Goal: Task Accomplishment & Management: Use online tool/utility

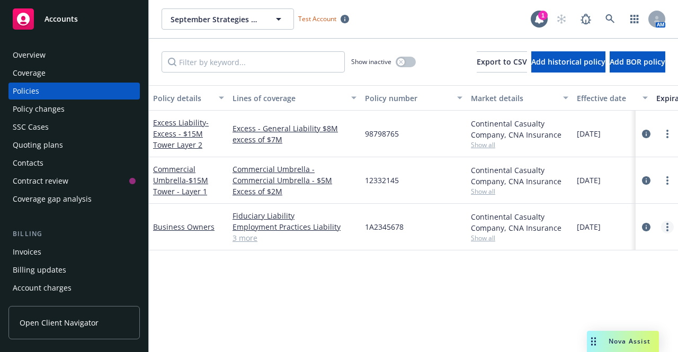
click at [665, 229] on link "more" at bounding box center [667, 227] width 13 height 13
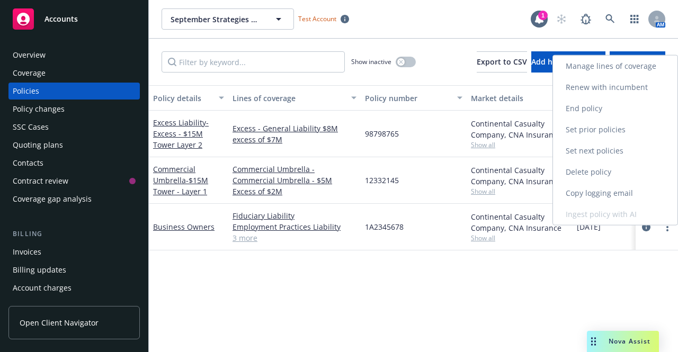
click at [621, 89] on link "Renew with incumbent" at bounding box center [615, 87] width 124 height 21
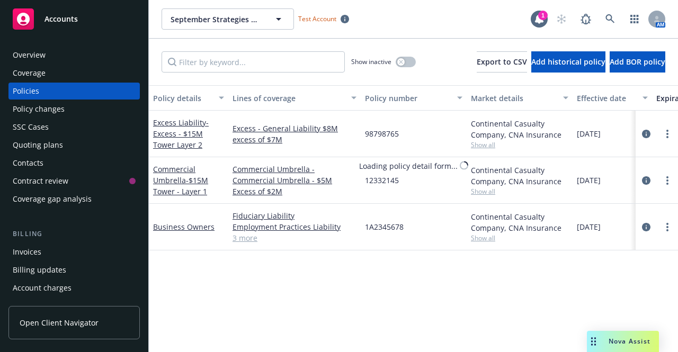
select select "12"
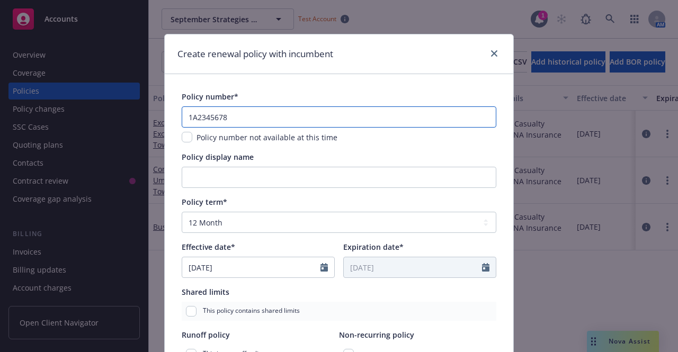
click at [230, 118] on input "1A2345678" at bounding box center [339, 116] width 315 height 21
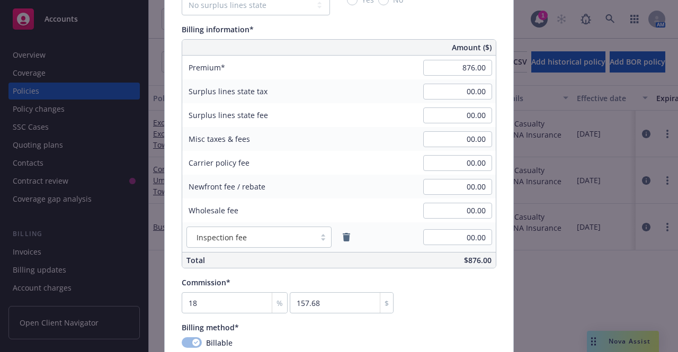
scroll to position [688, 0]
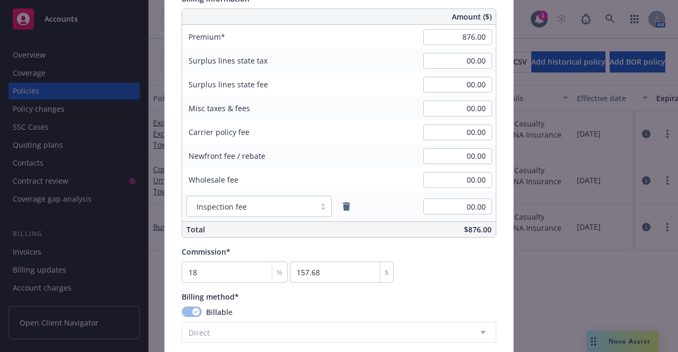
type input "1A2345679"
click at [466, 38] on input "876.00" at bounding box center [457, 37] width 69 height 16
drag, startPoint x: 456, startPoint y: 35, endPoint x: 469, endPoint y: 35, distance: 12.7
click at [469, 35] on input "876.00" at bounding box center [457, 37] width 69 height 16
type input "900.00"
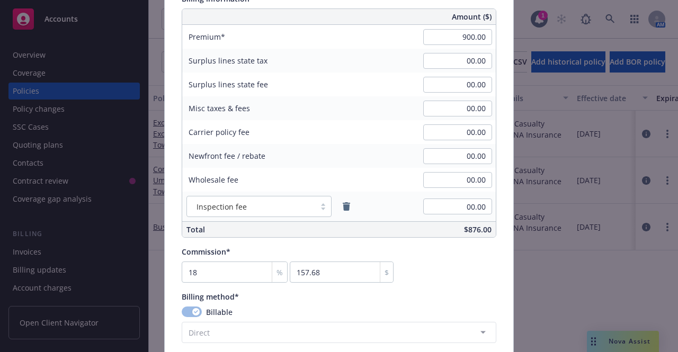
type input "162"
click at [451, 277] on div "Commission* 18 % 162 $" at bounding box center [339, 264] width 315 height 37
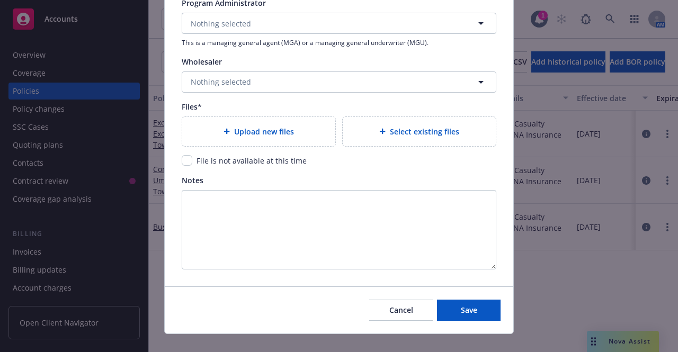
scroll to position [1148, 0]
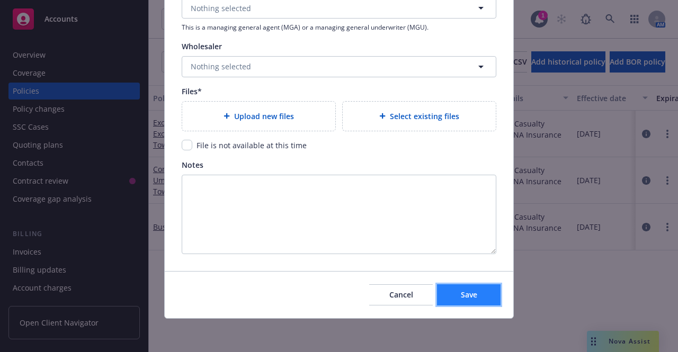
click at [461, 290] on span "Save" at bounding box center [469, 295] width 16 height 10
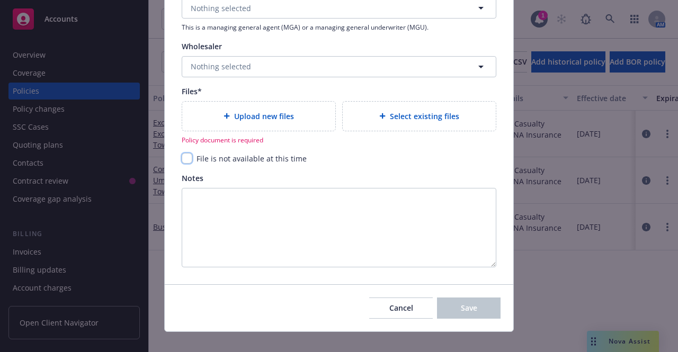
click at [182, 156] on input "checkbox" at bounding box center [187, 158] width 11 height 11
checkbox input "true"
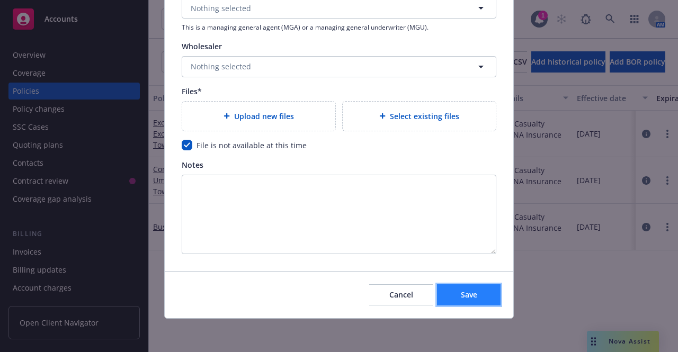
click at [472, 300] on button "Save" at bounding box center [469, 294] width 64 height 21
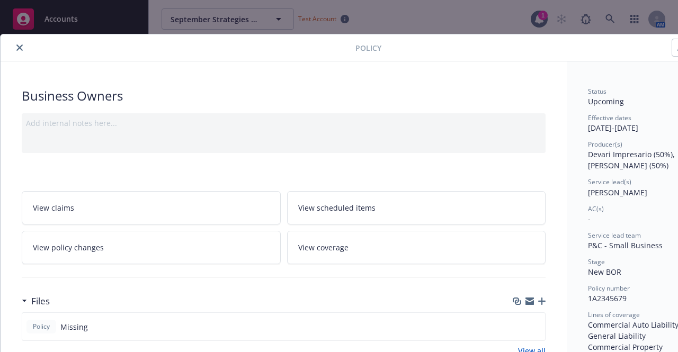
click at [23, 46] on button "close" at bounding box center [19, 47] width 13 height 13
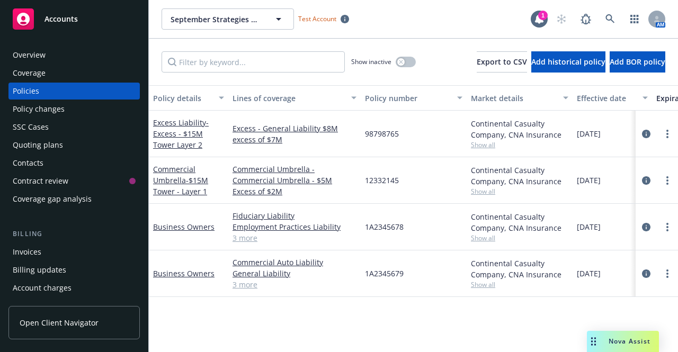
click at [231, 311] on div "Policy details Lines of coverage Policy number Market details Effective date Ex…" at bounding box center [413, 214] width 529 height 258
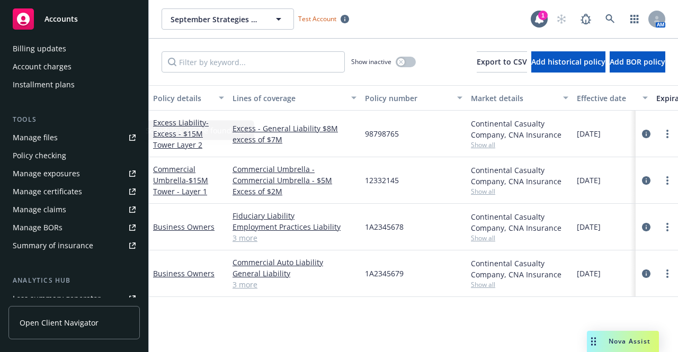
scroll to position [265, 0]
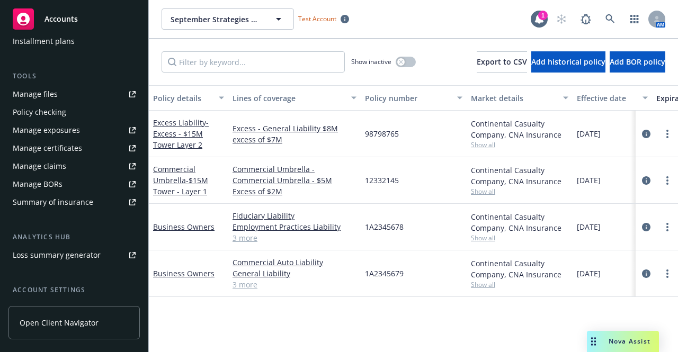
click at [46, 96] on div "Manage files" at bounding box center [35, 94] width 45 height 17
click at [196, 275] on link "Business Owners" at bounding box center [183, 273] width 61 height 10
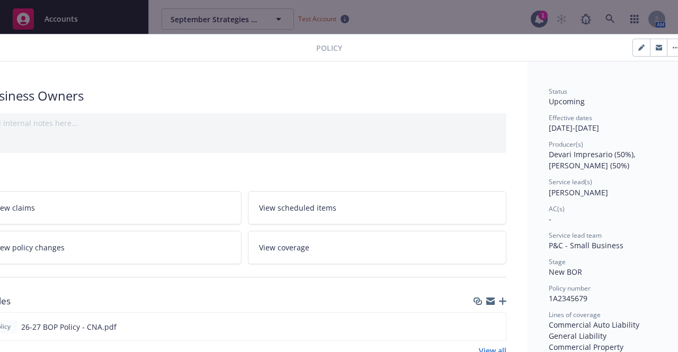
scroll to position [0, 59]
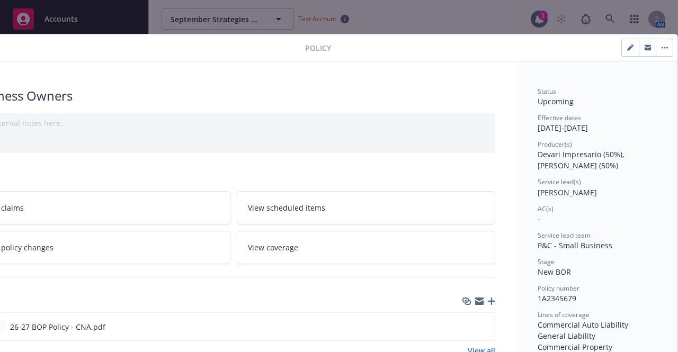
click at [625, 50] on button "button" at bounding box center [630, 47] width 17 height 17
select select "NEW_BOR"
select select "12"
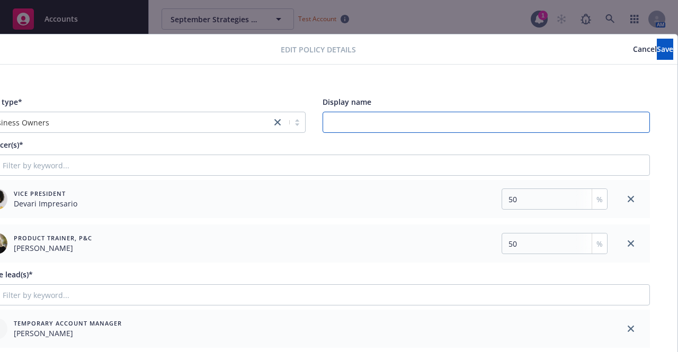
click at [347, 121] on input "Display name" at bounding box center [486, 122] width 328 height 21
type input "25-26 Businessowners Policy"
click at [657, 49] on button "Save" at bounding box center [665, 49] width 16 height 21
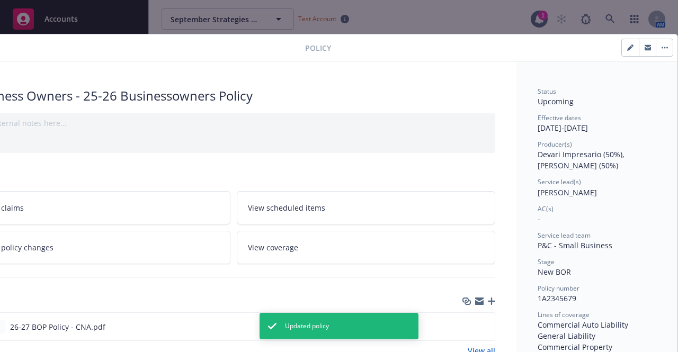
scroll to position [0, 0]
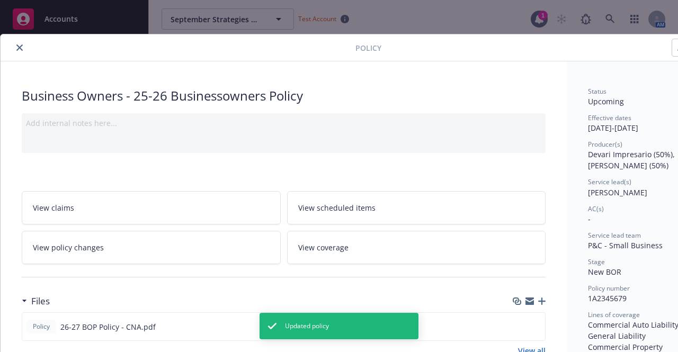
click at [17, 47] on icon "close" at bounding box center [19, 47] width 6 height 6
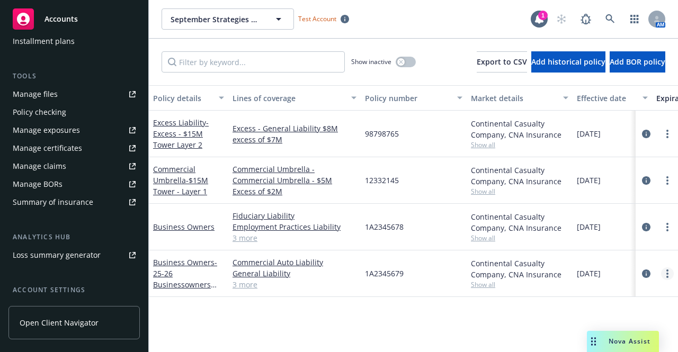
click at [668, 274] on link "more" at bounding box center [667, 273] width 13 height 13
click at [164, 277] on span "- 25-26 Businessowners Policy" at bounding box center [185, 278] width 64 height 43
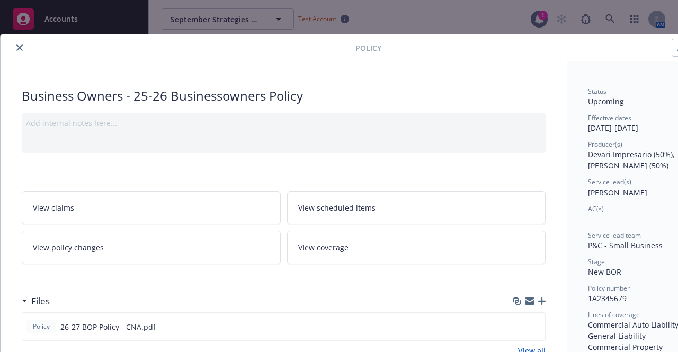
scroll to position [0, 59]
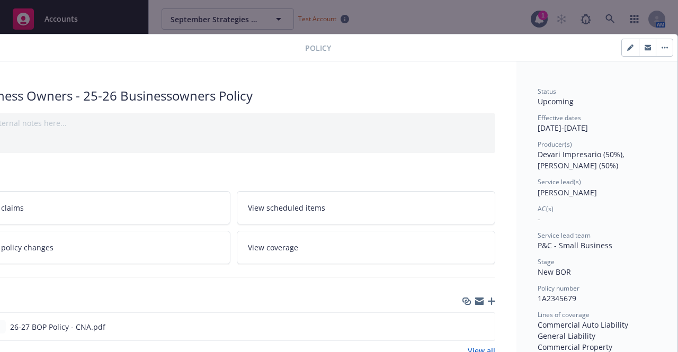
click at [656, 50] on button "button" at bounding box center [664, 47] width 17 height 17
click at [622, 53] on button "button" at bounding box center [630, 47] width 17 height 17
select select "NEW_BOR"
select select "12"
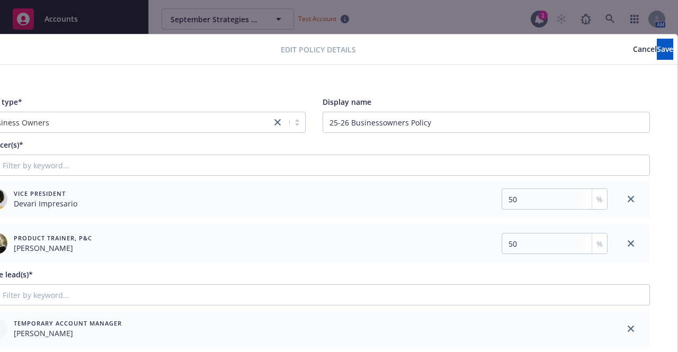
scroll to position [0, 0]
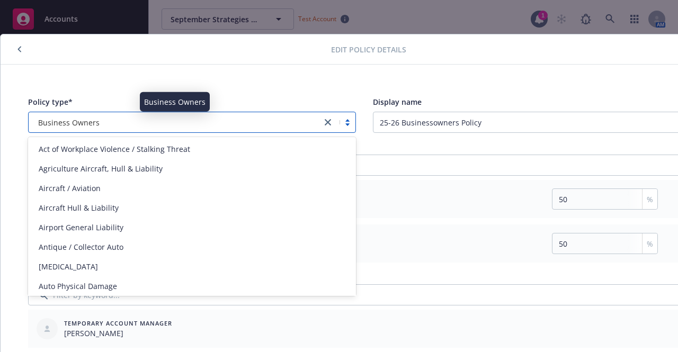
click at [159, 126] on div "Business Owners" at bounding box center [175, 122] width 282 height 11
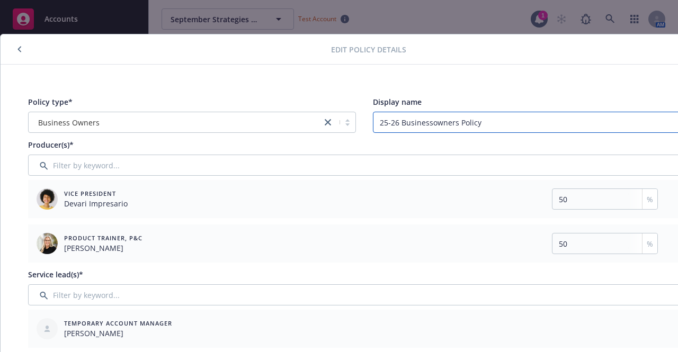
drag, startPoint x: 485, startPoint y: 122, endPoint x: 379, endPoint y: 125, distance: 105.4
click at [379, 125] on input "25-26 Businessowners Policy" at bounding box center [537, 122] width 328 height 21
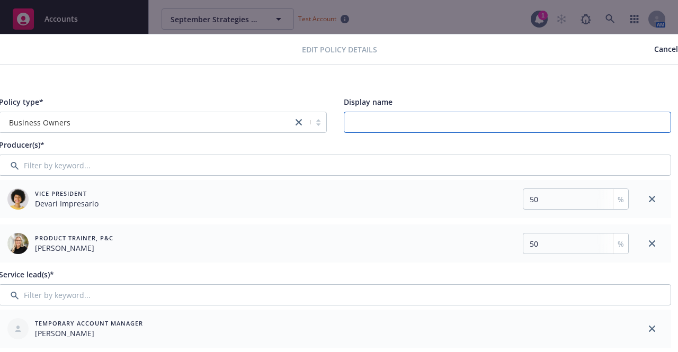
scroll to position [0, 59]
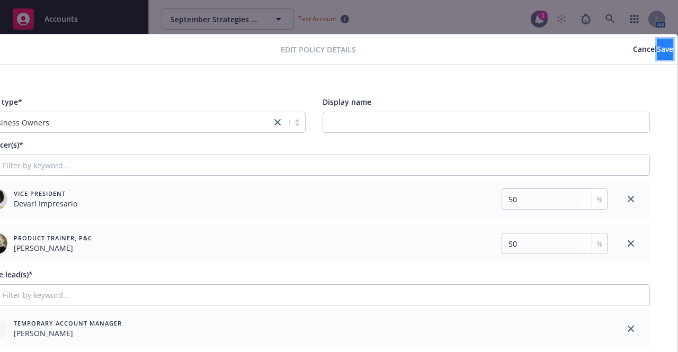
click at [657, 52] on span "Save" at bounding box center [665, 49] width 16 height 10
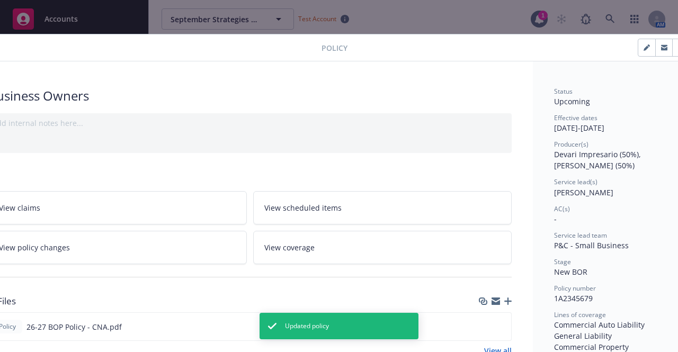
scroll to position [0, 0]
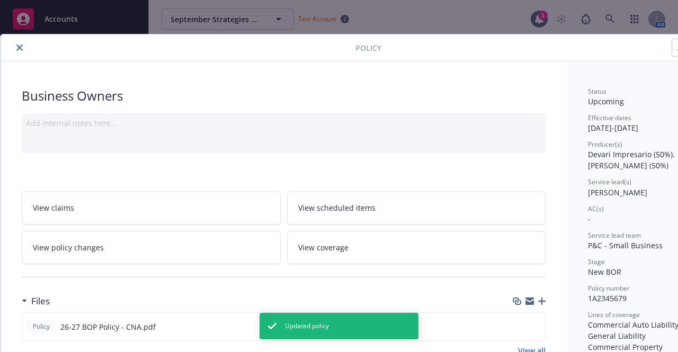
click at [20, 45] on icon "close" at bounding box center [19, 47] width 6 height 6
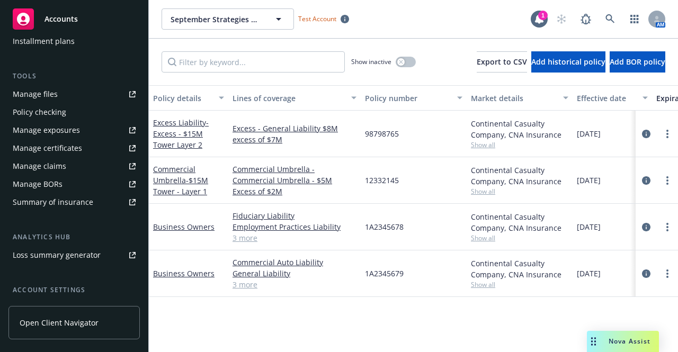
click at [41, 113] on div "Policy checking" at bounding box center [39, 112] width 53 height 17
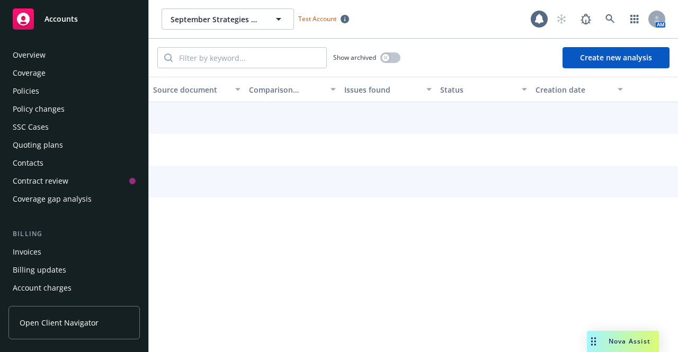
scroll to position [184, 0]
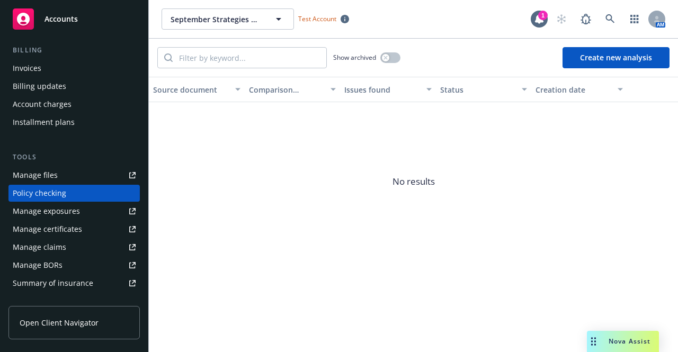
click at [633, 56] on button "Create new analysis" at bounding box center [615, 57] width 107 height 21
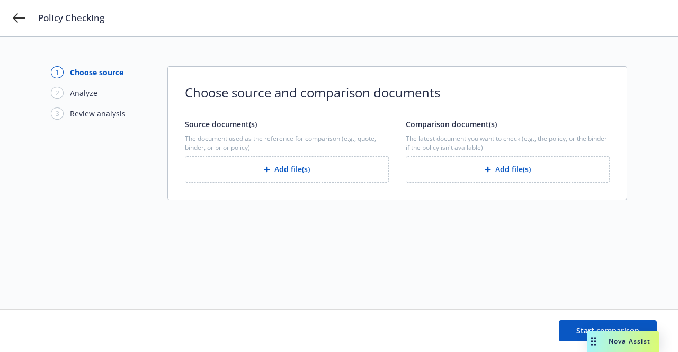
click at [298, 168] on button "Add file(s)" at bounding box center [287, 169] width 204 height 26
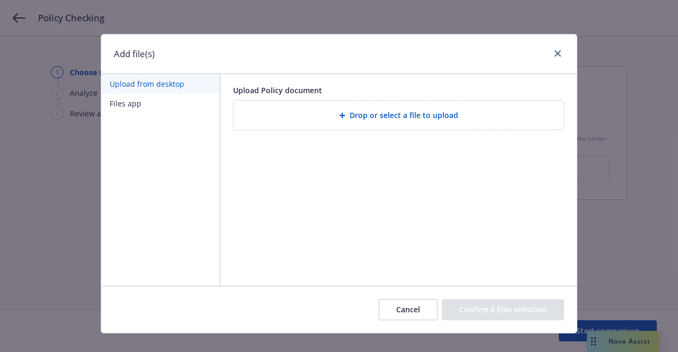
click at [129, 105] on button "Files app" at bounding box center [160, 104] width 119 height 20
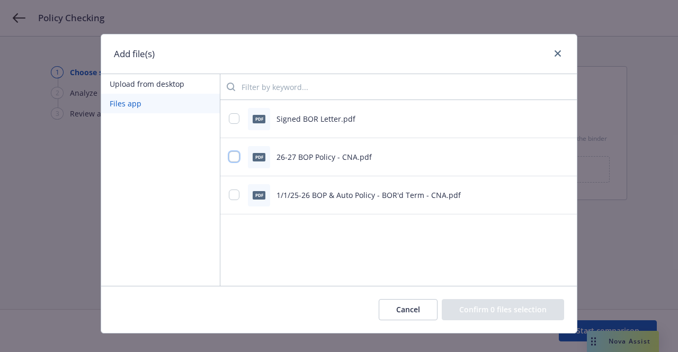
click at [229, 157] on input "checkbox" at bounding box center [234, 156] width 11 height 11
checkbox input "true"
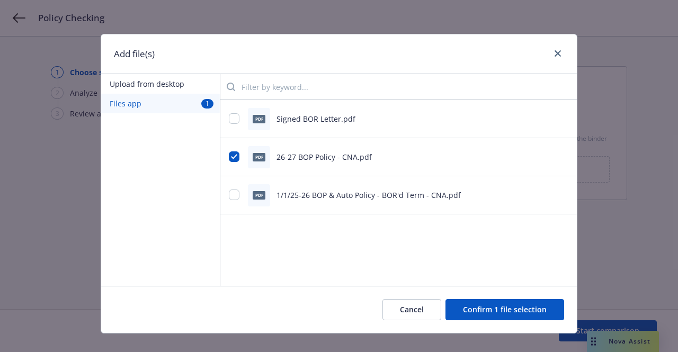
click at [478, 311] on button "Confirm 1 file selection" at bounding box center [504, 309] width 119 height 21
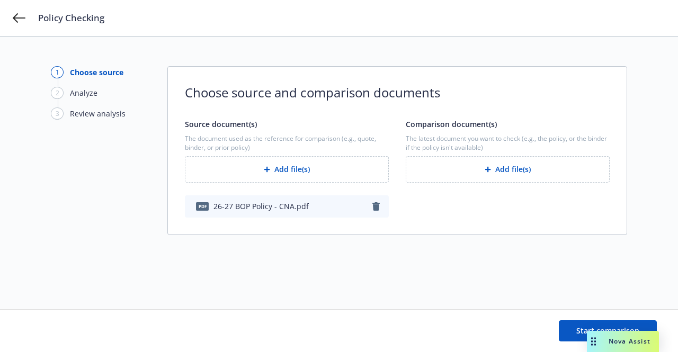
click at [474, 176] on button "Add file(s)" at bounding box center [508, 169] width 204 height 26
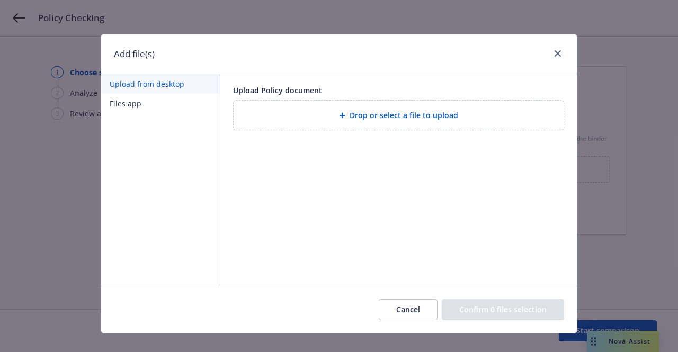
click at [136, 105] on button "Files app" at bounding box center [160, 104] width 119 height 20
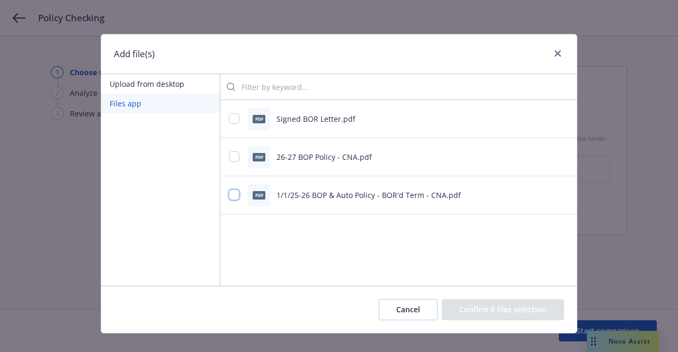
click at [232, 194] on input "checkbox" at bounding box center [234, 195] width 11 height 11
checkbox input "true"
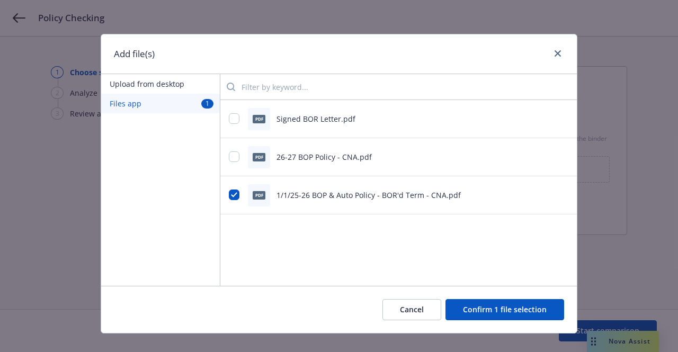
click at [516, 315] on button "Confirm 1 file selection" at bounding box center [504, 309] width 119 height 21
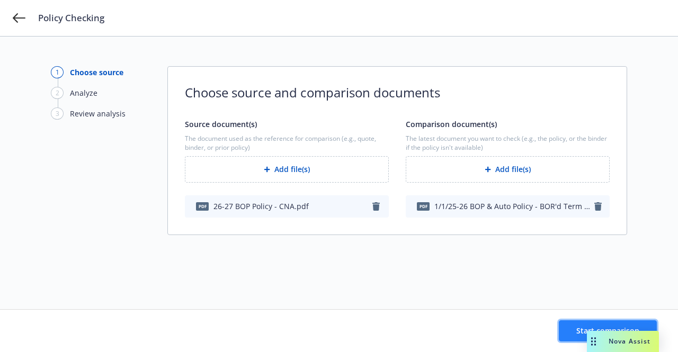
click at [579, 331] on span "Start comparison" at bounding box center [607, 331] width 63 height 10
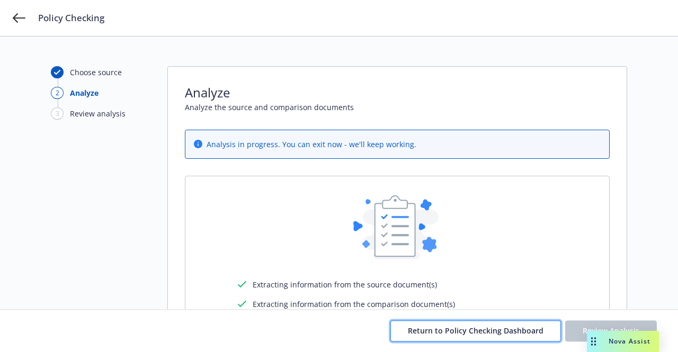
click at [461, 335] on span "Return to Policy Checking Dashboard" at bounding box center [476, 331] width 136 height 10
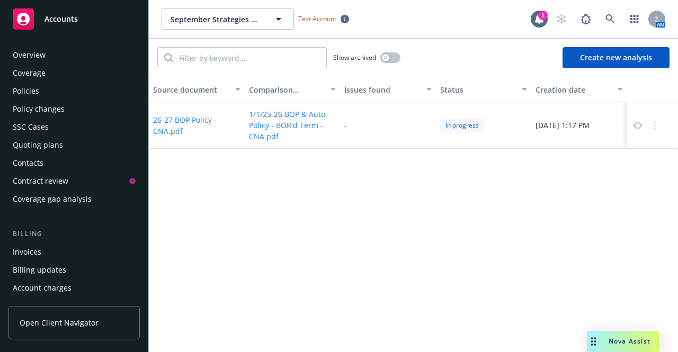
click at [57, 93] on div "Policies" at bounding box center [74, 91] width 123 height 17
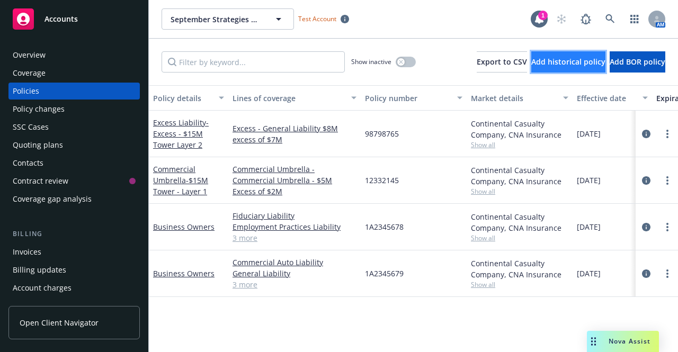
click at [531, 60] on span "Add historical policy" at bounding box center [568, 62] width 74 height 10
select select "other"
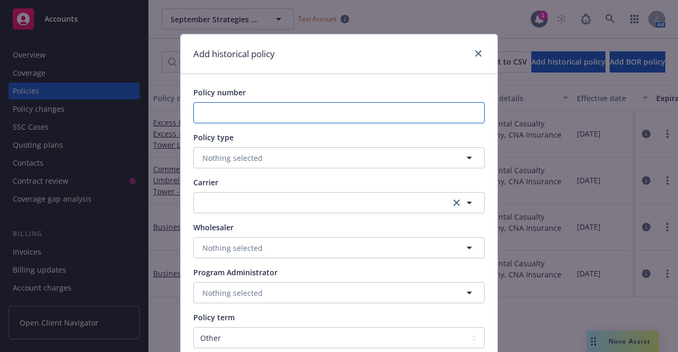
click at [265, 112] on input "Policy number" at bounding box center [338, 112] width 291 height 21
click at [252, 115] on input "1A2345679" at bounding box center [338, 112] width 291 height 21
type input "1A2345677"
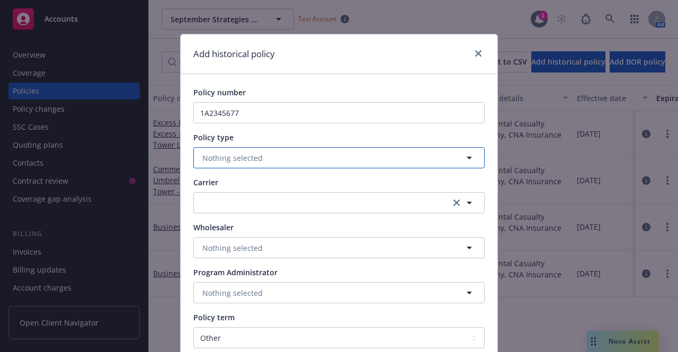
click at [238, 159] on span "Nothing selected" at bounding box center [232, 158] width 60 height 11
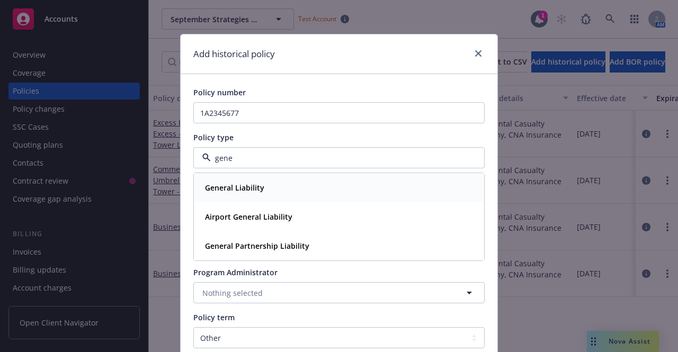
click at [237, 191] on strong "General Liability" at bounding box center [234, 188] width 59 height 10
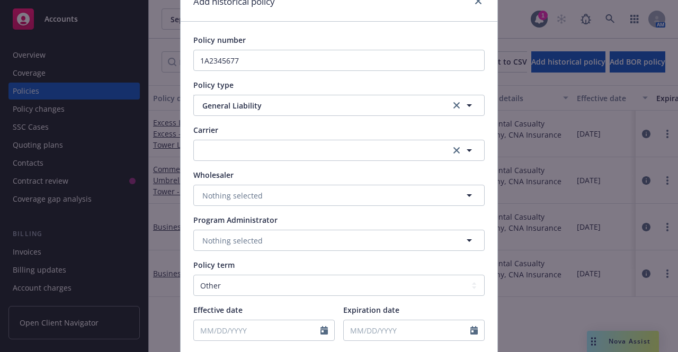
scroll to position [106, 0]
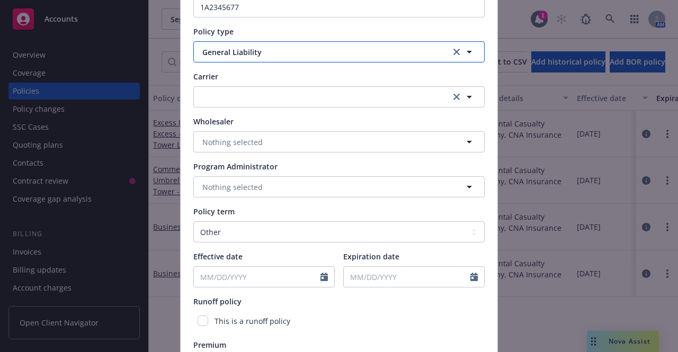
click at [306, 50] on span "General Liability" at bounding box center [319, 52] width 235 height 11
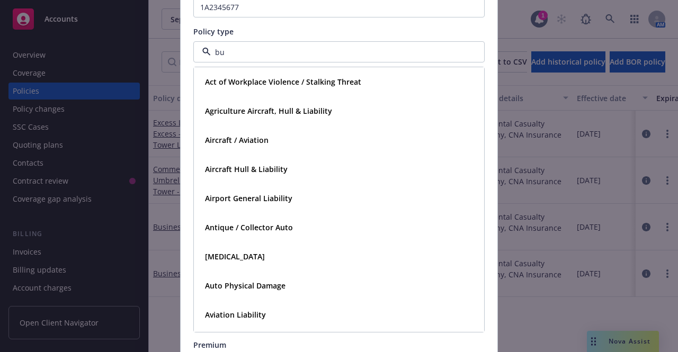
type input "bus"
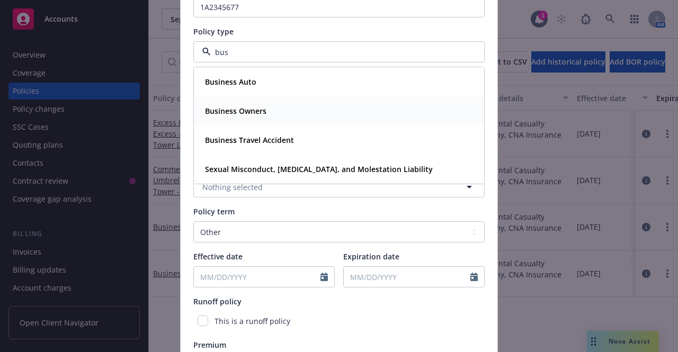
click at [246, 109] on strong "Business Owners" at bounding box center [235, 111] width 61 height 10
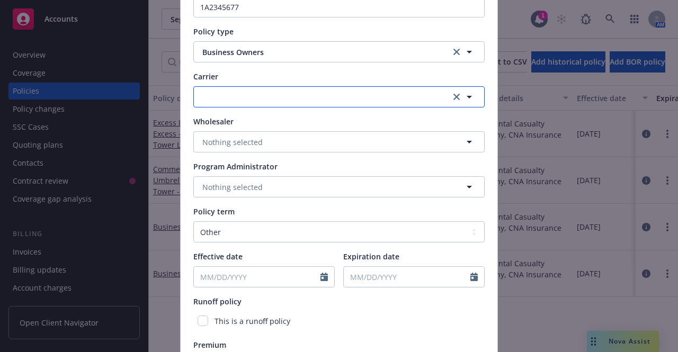
click at [249, 97] on button "button" at bounding box center [338, 96] width 291 height 21
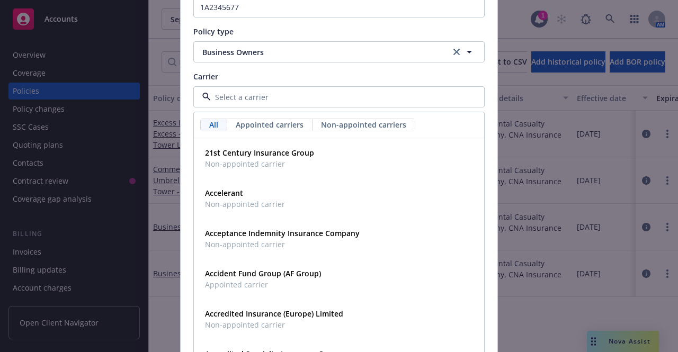
click at [262, 73] on div "Carrier" at bounding box center [338, 76] width 291 height 11
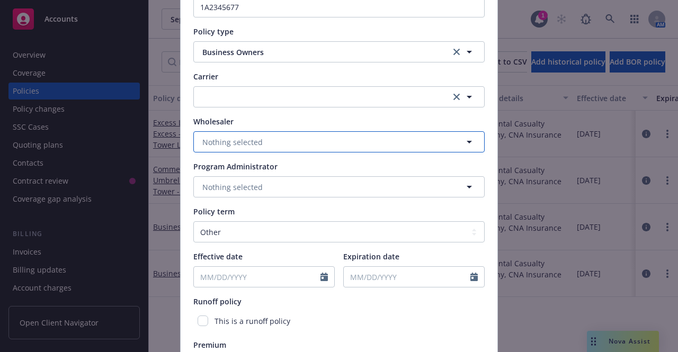
click at [238, 142] on span "Nothing selected" at bounding box center [232, 142] width 60 height 11
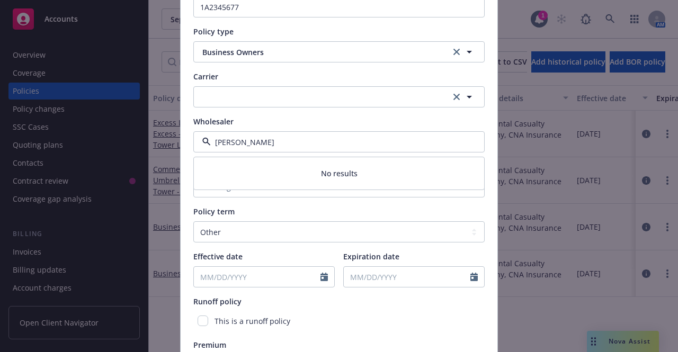
type input "contin"
drag, startPoint x: 237, startPoint y: 142, endPoint x: 159, endPoint y: 135, distance: 78.8
click at [159, 135] on div "Add historical policy Policy number 1A2345677 Policy type Business Owners Carri…" at bounding box center [339, 176] width 678 height 352
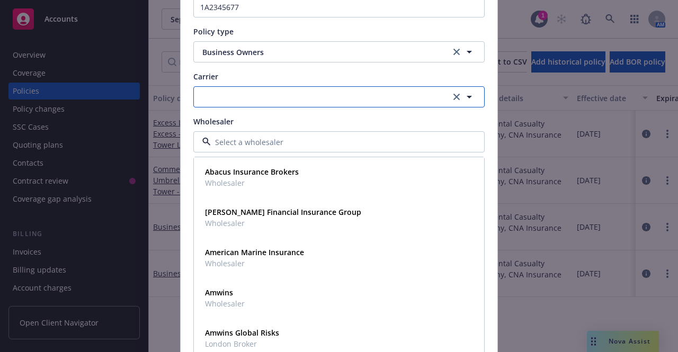
click at [227, 93] on button "button" at bounding box center [338, 96] width 291 height 21
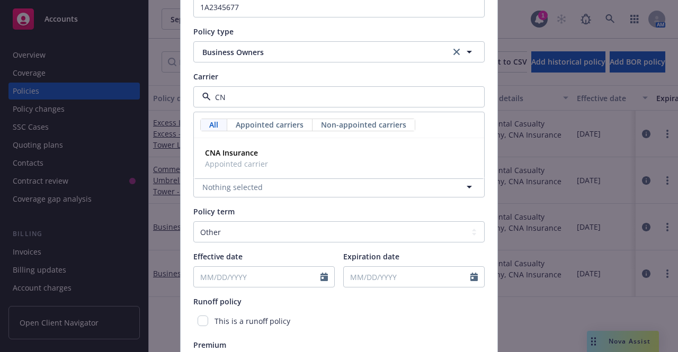
type input "CNA"
click at [231, 154] on strong "CNA Insurance" at bounding box center [231, 153] width 53 height 10
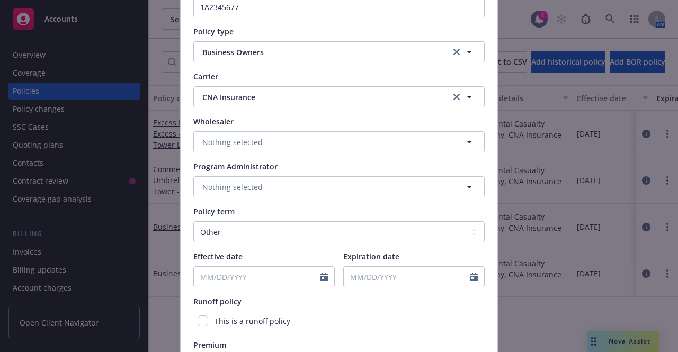
scroll to position [159, 0]
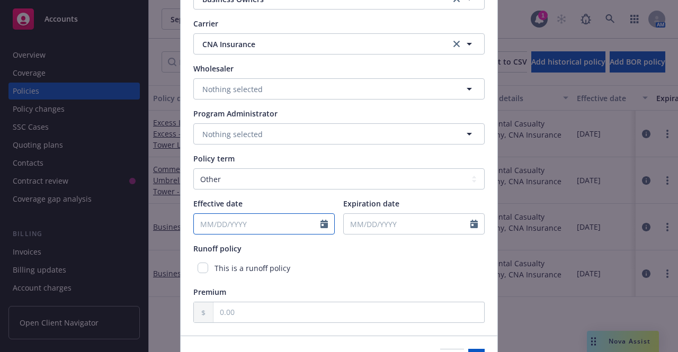
click at [261, 225] on input "Effective date" at bounding box center [257, 224] width 127 height 20
select select "9"
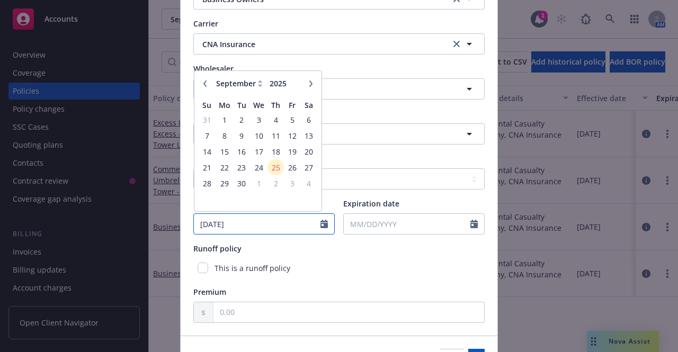
type input "01/01/24"
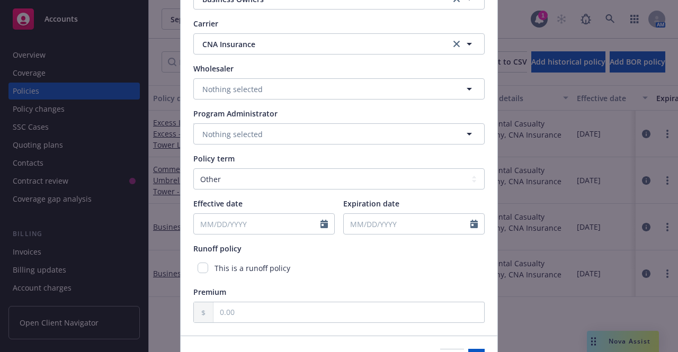
click at [272, 249] on div "Runoff policy" at bounding box center [338, 248] width 291 height 11
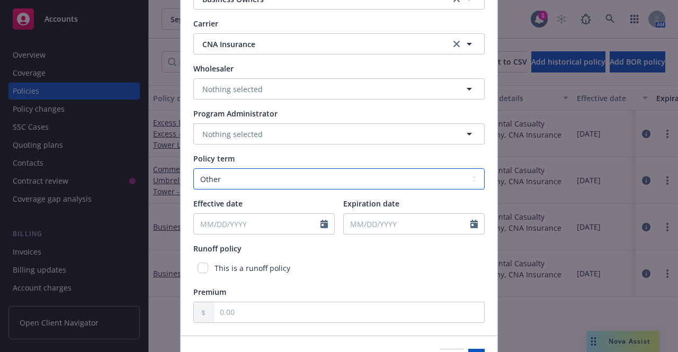
click at [247, 182] on select "Select policy term 12 Month 6 Month 4 Month 3 Month 2 Month 1 Month 36 Month (3…" at bounding box center [338, 178] width 291 height 21
select select "12"
click at [193, 168] on select "Select policy term 12 Month 6 Month 4 Month 3 Month 2 Month 1 Month 36 Month (3…" at bounding box center [338, 178] width 291 height 21
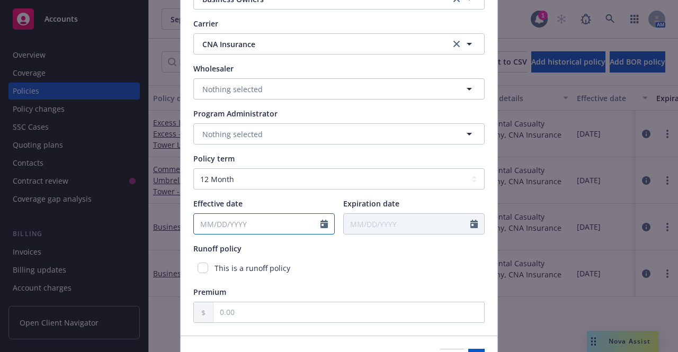
select select "9"
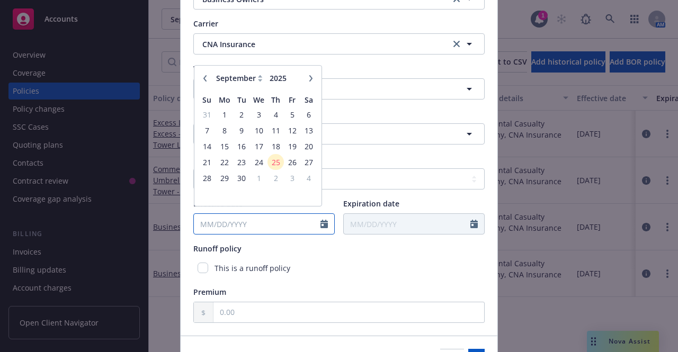
click at [195, 225] on input "Effective date" at bounding box center [257, 224] width 127 height 20
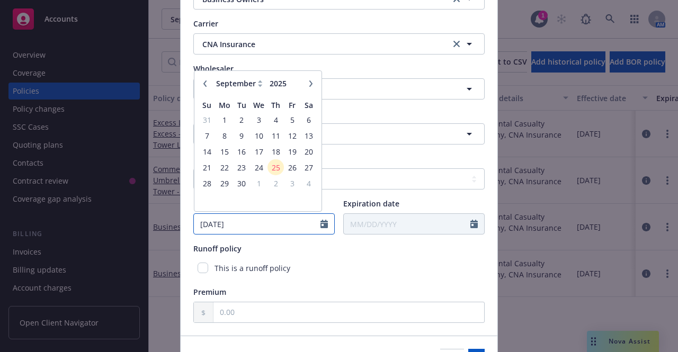
type input "01/01/2024"
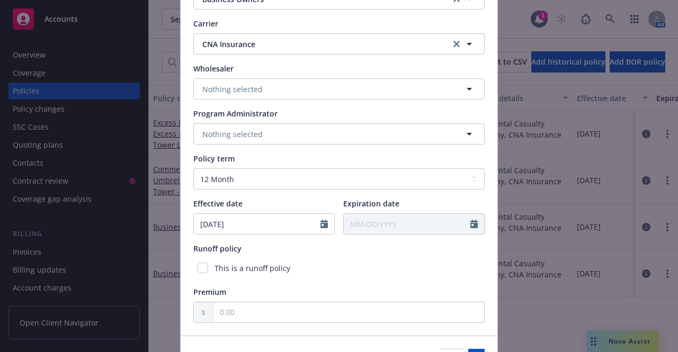
type input "01/01/2025"
click at [326, 275] on div "This is a runoff policy" at bounding box center [338, 268] width 291 height 20
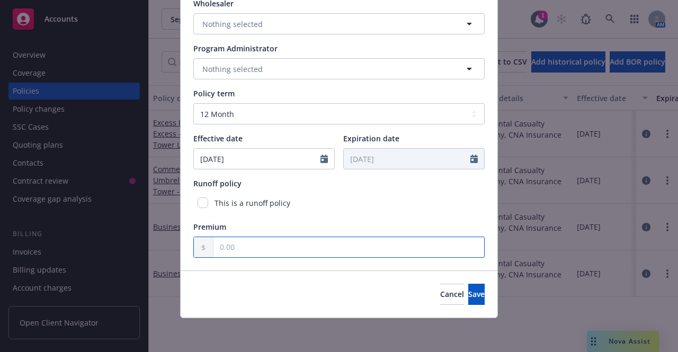
click at [322, 248] on input "text" at bounding box center [348, 247] width 271 height 20
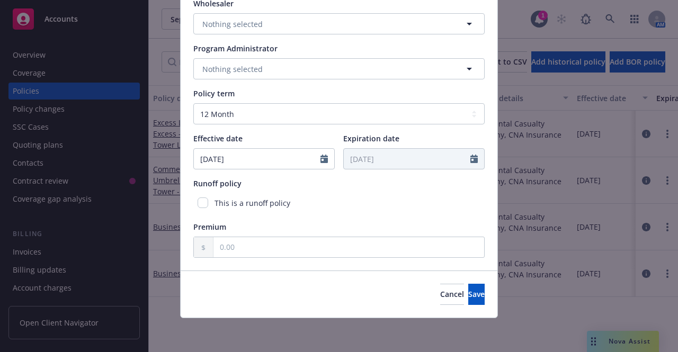
click at [355, 217] on div "Policy number 1A2345677 Policy type Business Owners Carrier CNA Insurance CNA I…" at bounding box center [338, 60] width 291 height 395
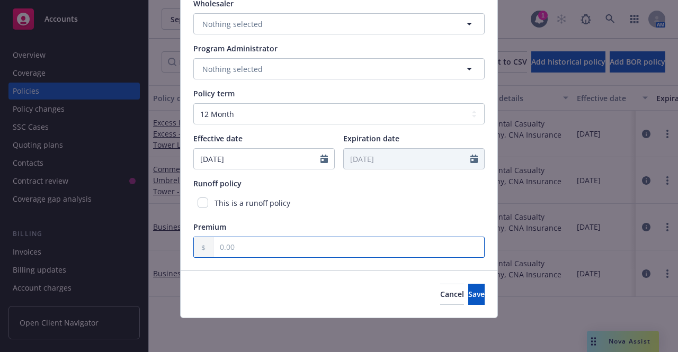
click at [345, 243] on input "text" at bounding box center [348, 247] width 271 height 20
type input "850.00"
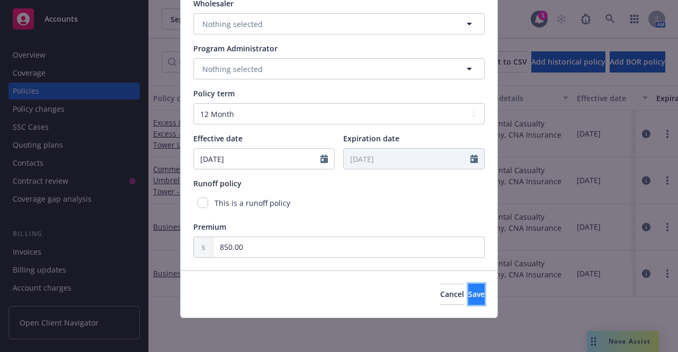
click at [468, 300] on button "Save" at bounding box center [476, 294] width 16 height 21
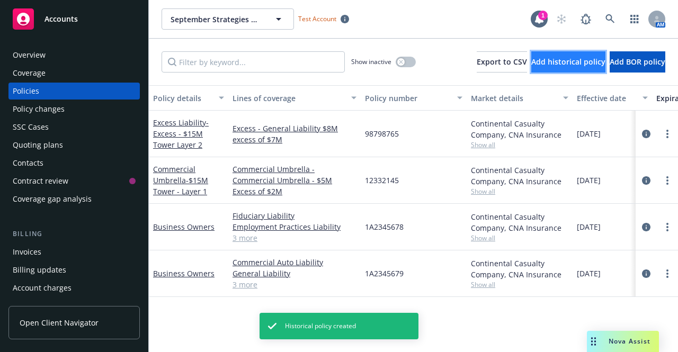
click at [531, 71] on button "Add historical policy" at bounding box center [568, 61] width 74 height 21
select select "other"
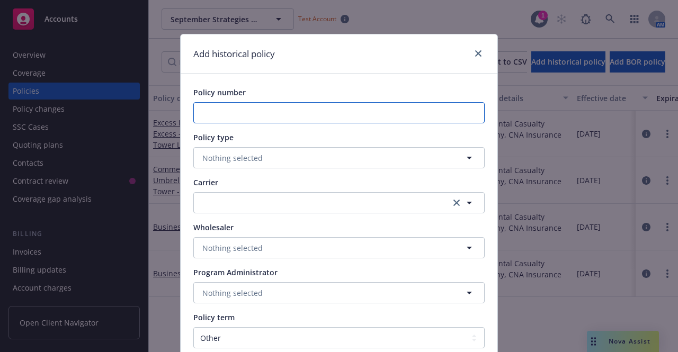
click at [279, 117] on input "Policy number" at bounding box center [338, 112] width 291 height 21
click at [274, 114] on input "1A2345679" at bounding box center [338, 112] width 291 height 21
type input "1A2345676"
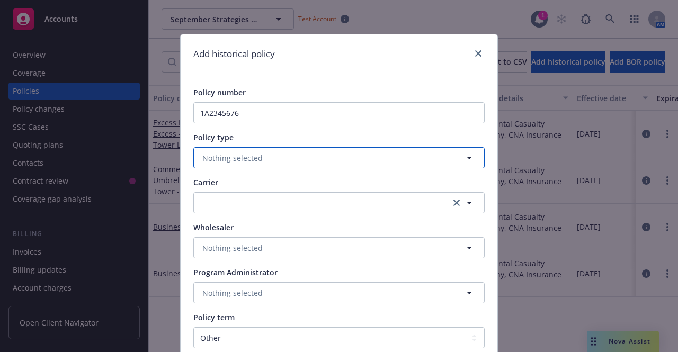
click at [261, 155] on button "Nothing selected" at bounding box center [338, 157] width 291 height 21
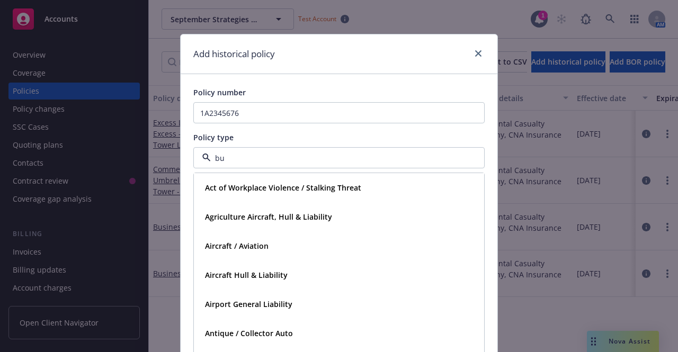
type input "bus"
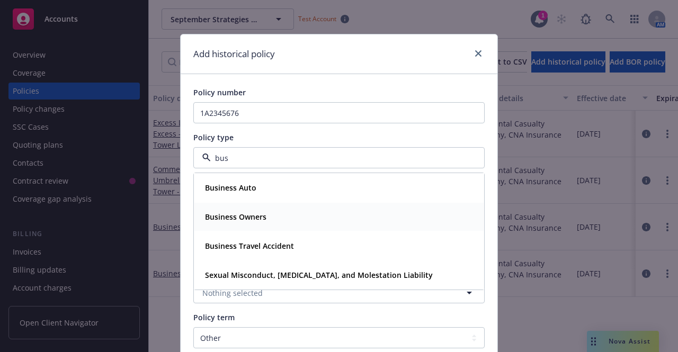
click at [255, 219] on strong "Business Owners" at bounding box center [235, 217] width 61 height 10
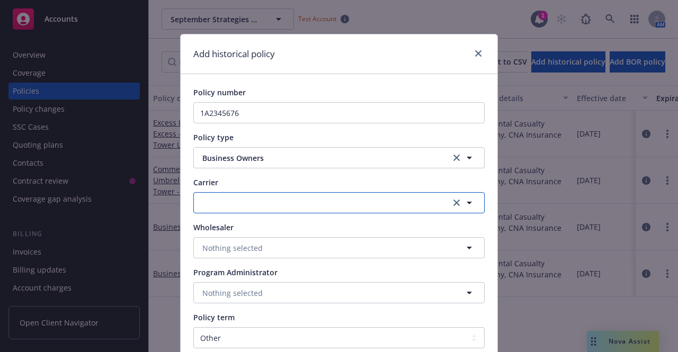
click at [250, 204] on button "button" at bounding box center [338, 202] width 291 height 21
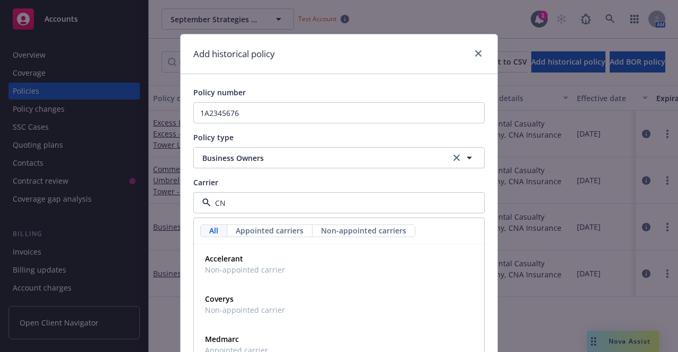
type input "CNA"
click at [232, 261] on strong "CNA Insurance" at bounding box center [231, 259] width 53 height 10
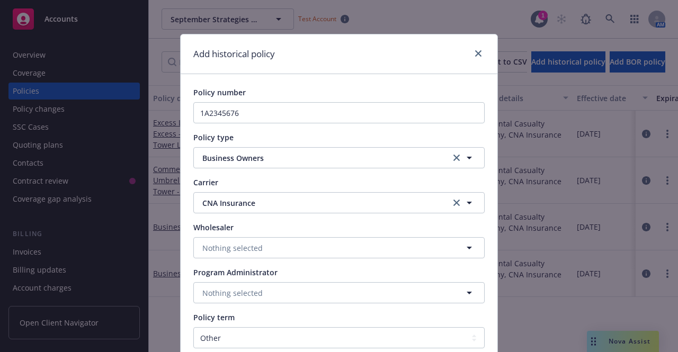
scroll to position [106, 0]
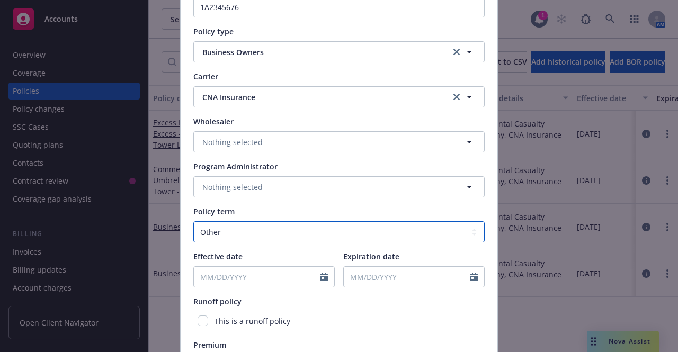
click at [235, 229] on select "Select policy term 12 Month 6 Month 4 Month 3 Month 2 Month 1 Month 36 Month (3…" at bounding box center [338, 231] width 291 height 21
select select "12"
click at [193, 221] on select "Select policy term 12 Month 6 Month 4 Month 3 Month 2 Month 1 Month 36 Month (3…" at bounding box center [338, 231] width 291 height 21
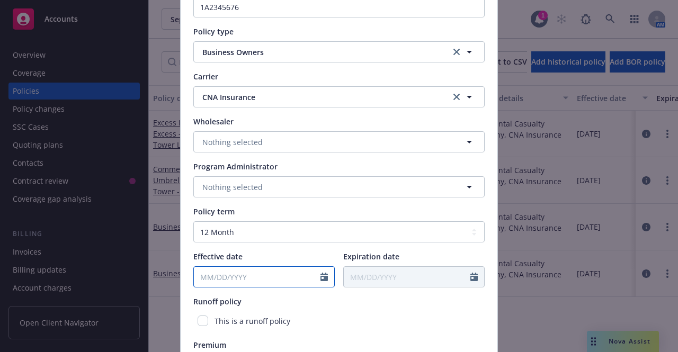
select select "9"
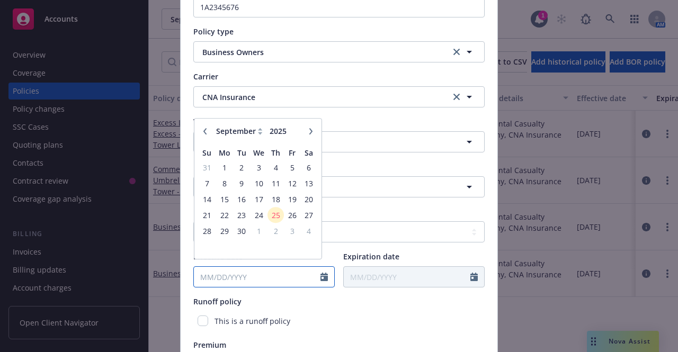
click at [220, 276] on input "Effective date" at bounding box center [257, 277] width 127 height 20
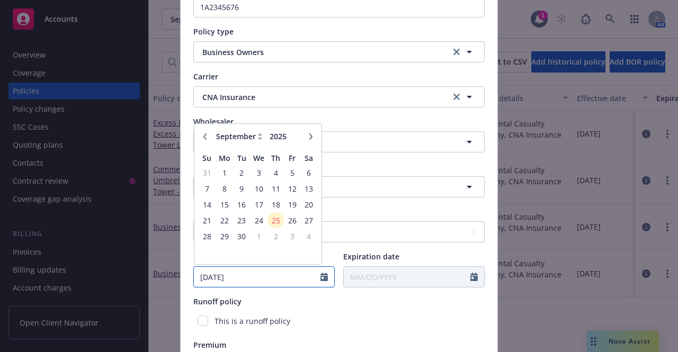
type input "01/01/2023"
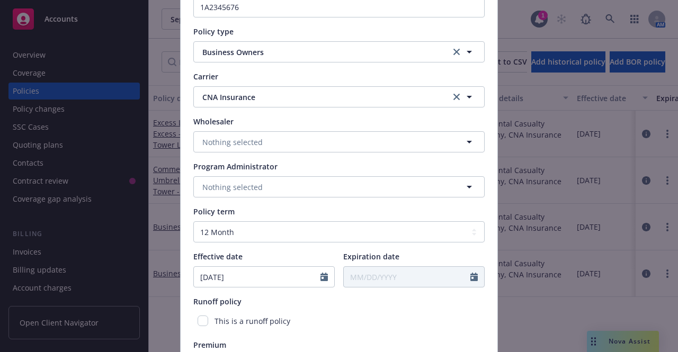
type input "01/01/2024"
click at [327, 291] on div "Policy number 1A2345676 Policy type Business Owners Carrier CNA Insurance CNA I…" at bounding box center [338, 178] width 291 height 395
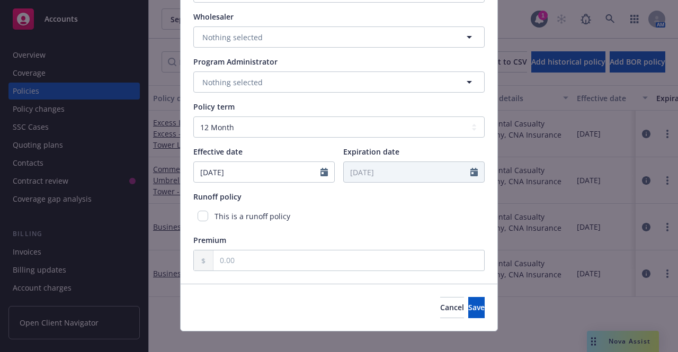
scroll to position [212, 0]
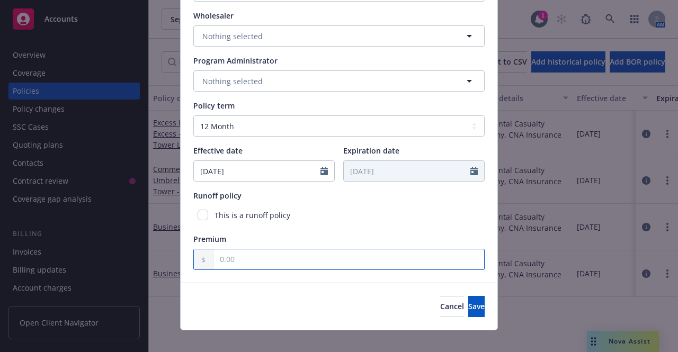
click at [287, 258] on input "text" at bounding box center [348, 259] width 271 height 20
type input "850.00"
click at [468, 303] on span "Save" at bounding box center [476, 306] width 16 height 10
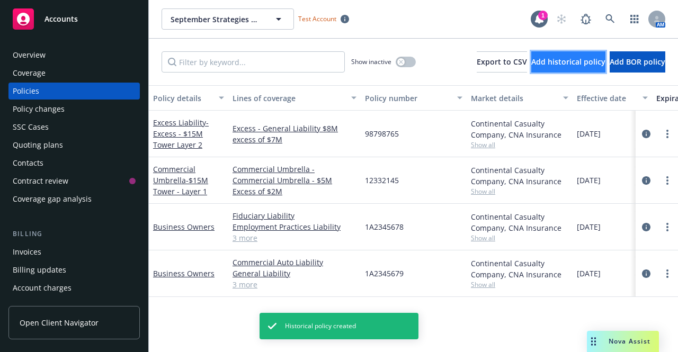
click at [557, 68] on button "Add historical policy" at bounding box center [568, 61] width 74 height 21
select select "other"
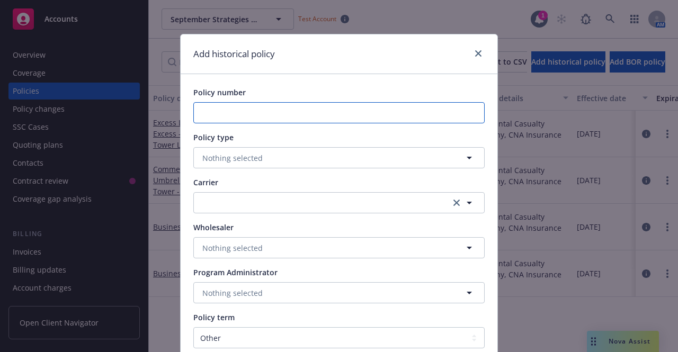
click at [239, 110] on input "Policy number" at bounding box center [338, 112] width 291 height 21
click at [252, 111] on input "1A2345676" at bounding box center [338, 112] width 291 height 21
type input "1A2345675"
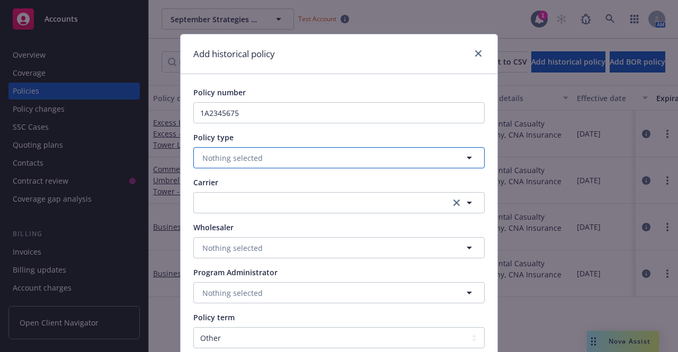
click at [236, 158] on span "Nothing selected" at bounding box center [232, 158] width 60 height 11
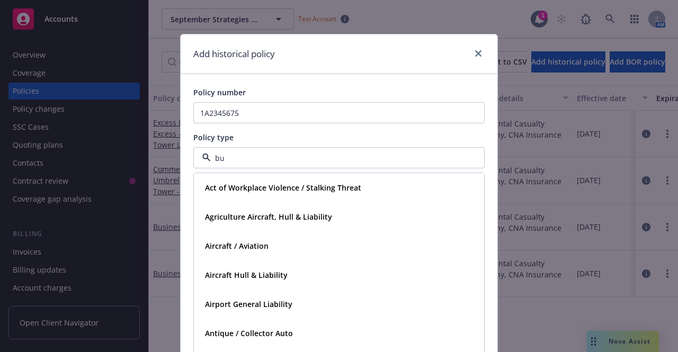
type input "bus"
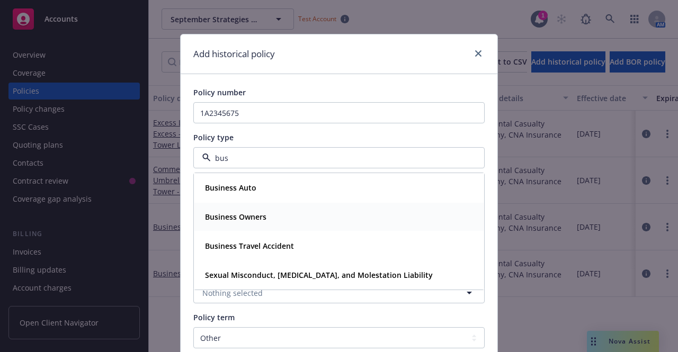
click at [236, 212] on strong "Business Owners" at bounding box center [235, 217] width 61 height 10
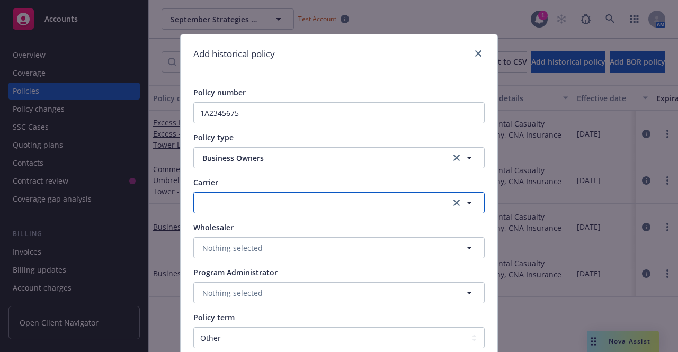
click at [240, 203] on button "button" at bounding box center [338, 202] width 291 height 21
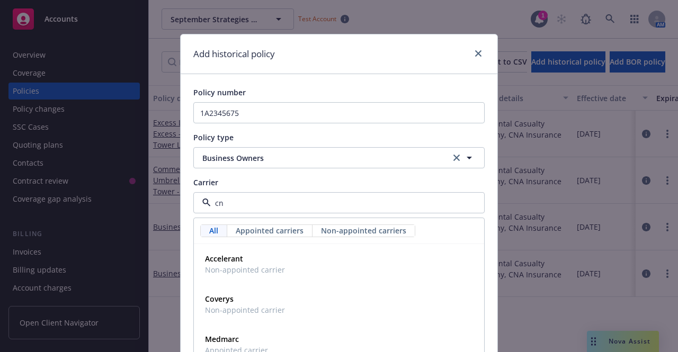
type input "cna"
click at [231, 271] on span "Appointed carrier" at bounding box center [236, 269] width 63 height 11
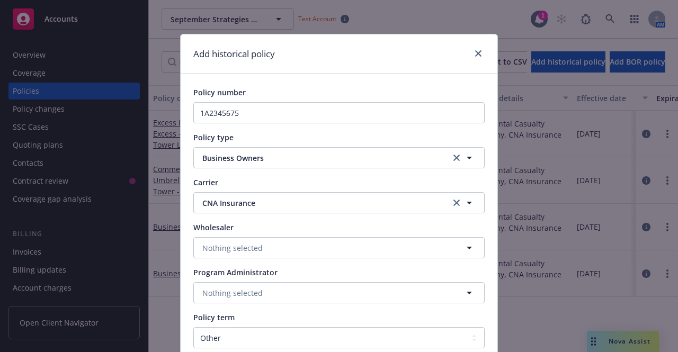
scroll to position [106, 0]
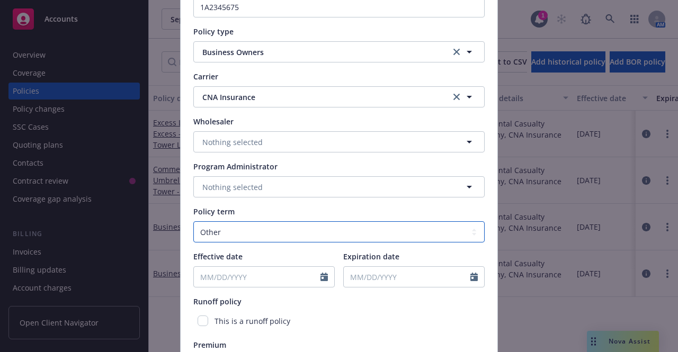
click at [226, 229] on select "Select policy term 12 Month 6 Month 4 Month 3 Month 2 Month 1 Month 36 Month (3…" at bounding box center [338, 231] width 291 height 21
select select "12"
click at [193, 221] on select "Select policy term 12 Month 6 Month 4 Month 3 Month 2 Month 1 Month 36 Month (3…" at bounding box center [338, 231] width 291 height 21
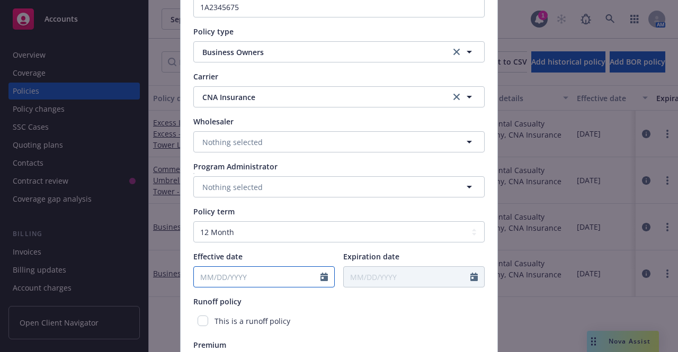
click at [218, 281] on input "Effective date" at bounding box center [257, 277] width 127 height 20
select select "9"
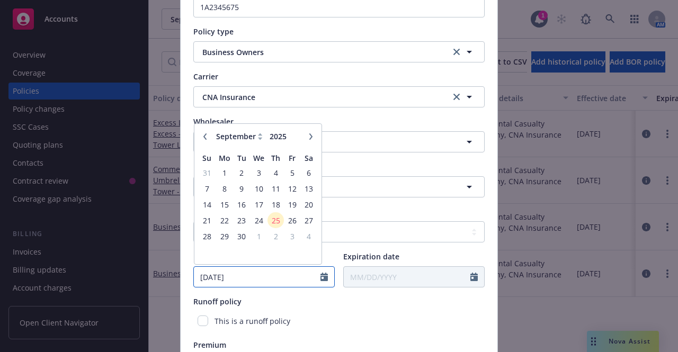
type input "01/01/2022"
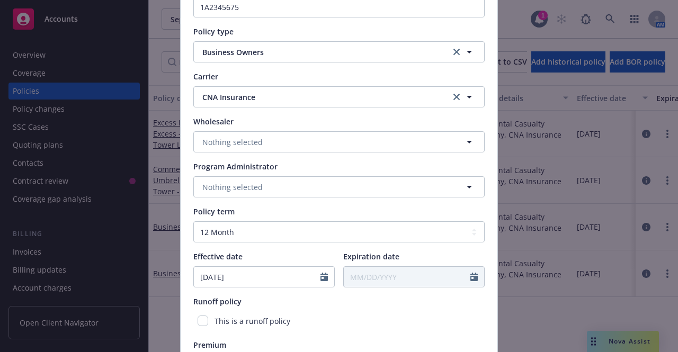
type input "01/01/2023"
click at [285, 316] on div "This is a runoff policy" at bounding box center [338, 321] width 291 height 20
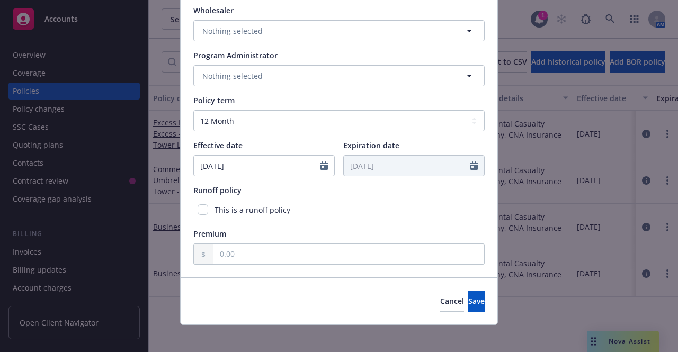
scroll to position [224, 0]
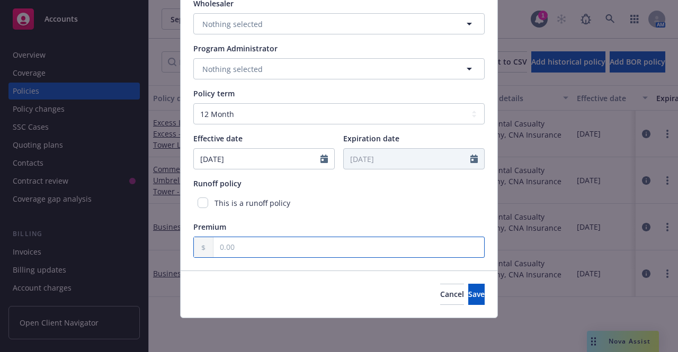
click at [267, 240] on input "text" at bounding box center [348, 247] width 271 height 20
type input "850.00"
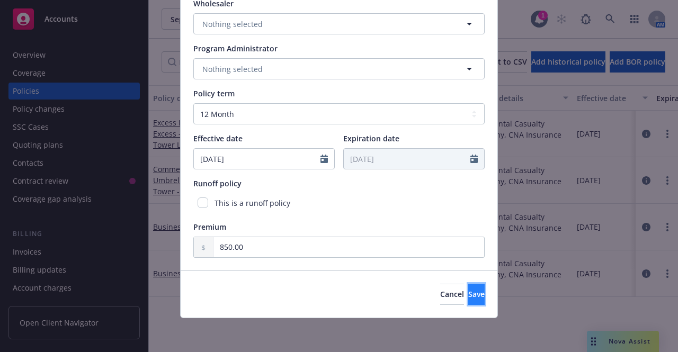
click at [470, 294] on button "Save" at bounding box center [476, 294] width 16 height 21
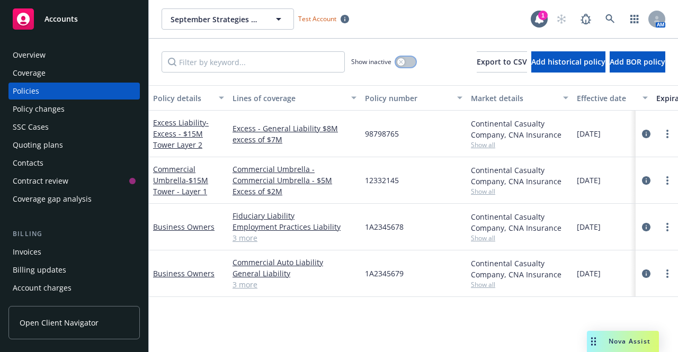
click at [399, 60] on icon "button" at bounding box center [401, 62] width 4 height 4
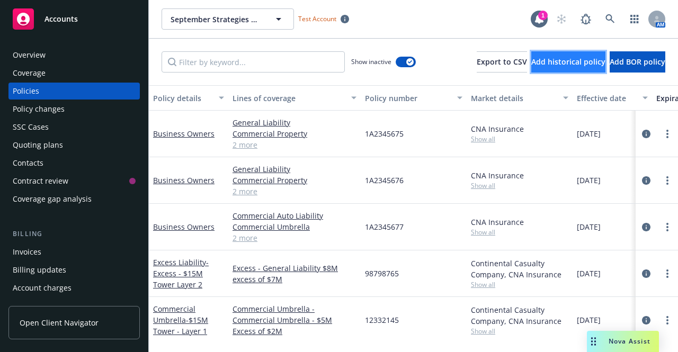
click at [543, 64] on span "Add historical policy" at bounding box center [568, 62] width 74 height 10
select select "other"
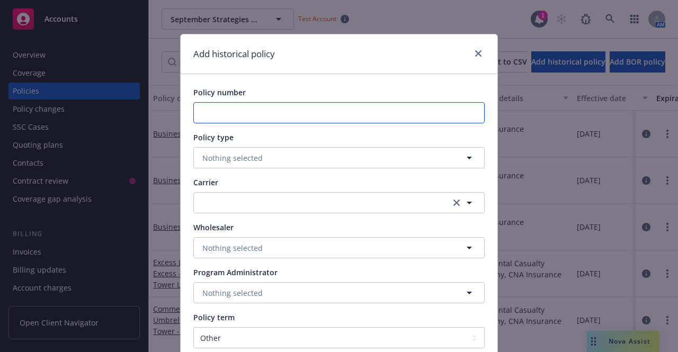
click at [345, 113] on input "Policy number" at bounding box center [338, 112] width 291 height 21
type input "1A2345674"
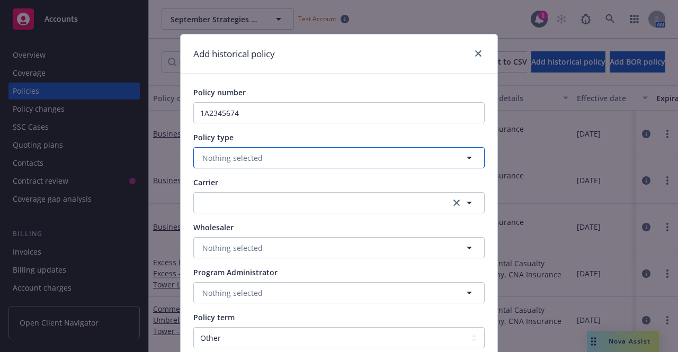
click at [288, 160] on button "Nothing selected" at bounding box center [338, 157] width 291 height 21
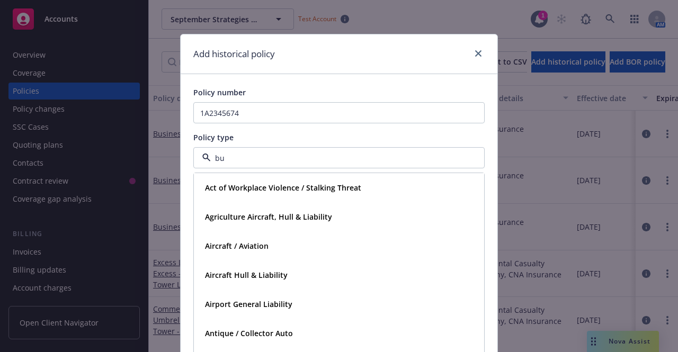
type input "bus"
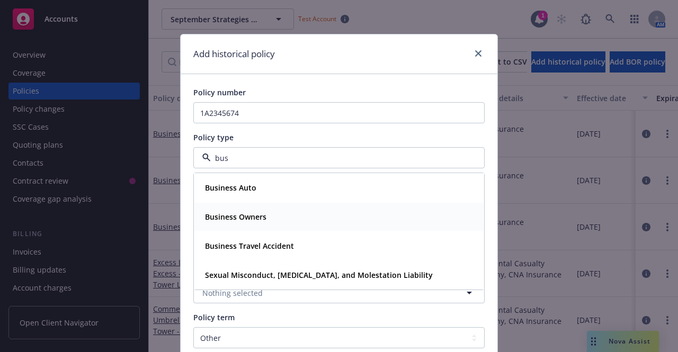
click at [315, 211] on div "Business Owners" at bounding box center [339, 216] width 276 height 15
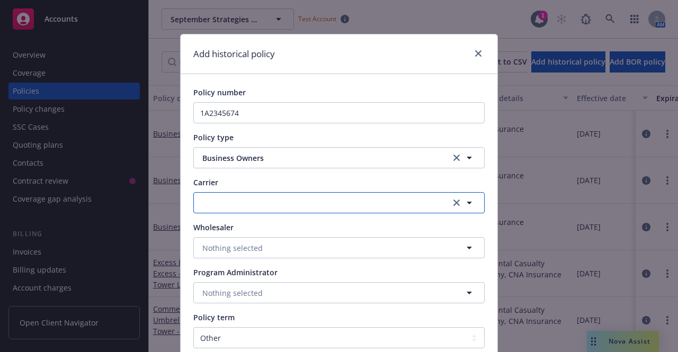
click at [303, 201] on button "button" at bounding box center [338, 202] width 291 height 21
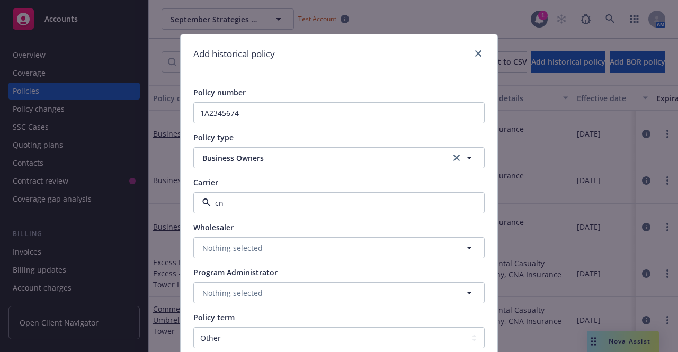
type input "cna"
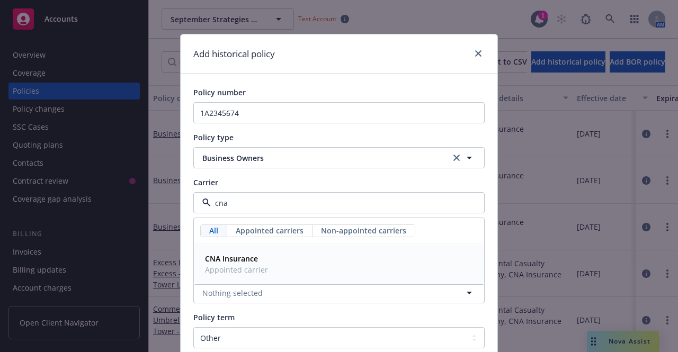
click at [275, 259] on div "CNA Insurance Appointed carrier" at bounding box center [339, 264] width 276 height 26
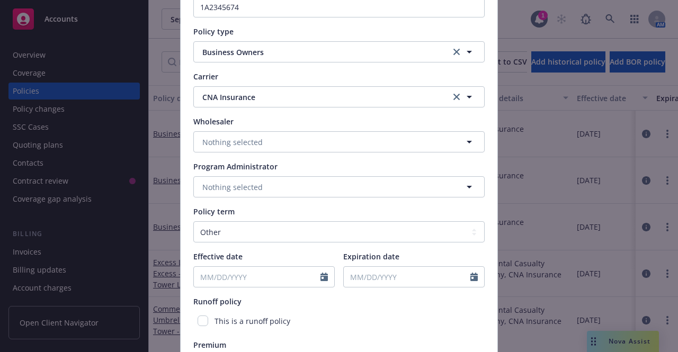
scroll to position [159, 0]
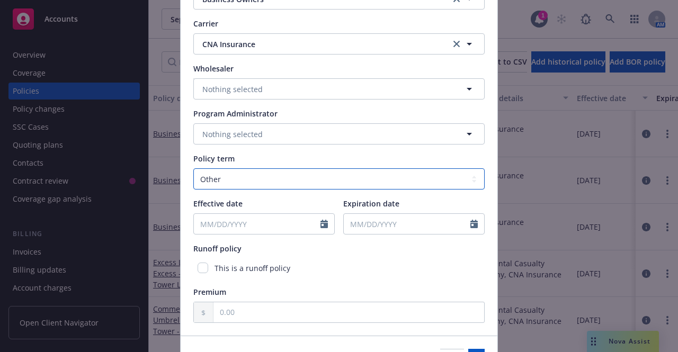
click at [266, 181] on select "Select policy term 12 Month 6 Month 4 Month 3 Month 2 Month 1 Month 36 Month (3…" at bounding box center [338, 178] width 291 height 21
select select "12"
click at [193, 168] on select "Select policy term 12 Month 6 Month 4 Month 3 Month 2 Month 1 Month 36 Month (3…" at bounding box center [338, 178] width 291 height 21
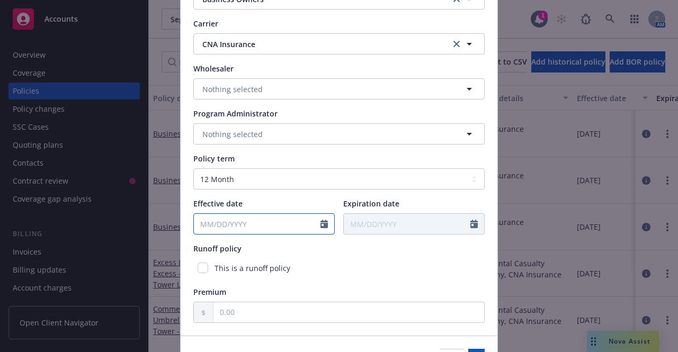
select select "9"
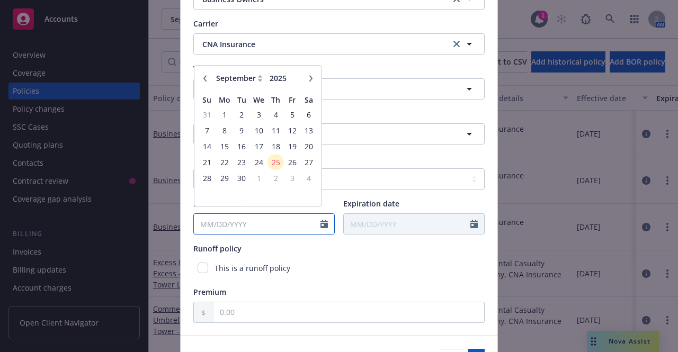
click at [249, 227] on input "Effective date" at bounding box center [257, 224] width 127 height 20
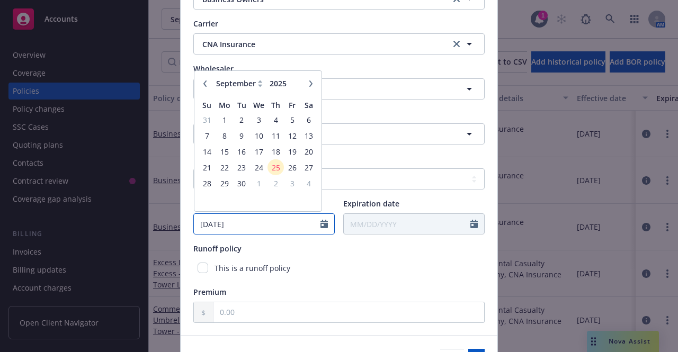
type input "01/01/2021"
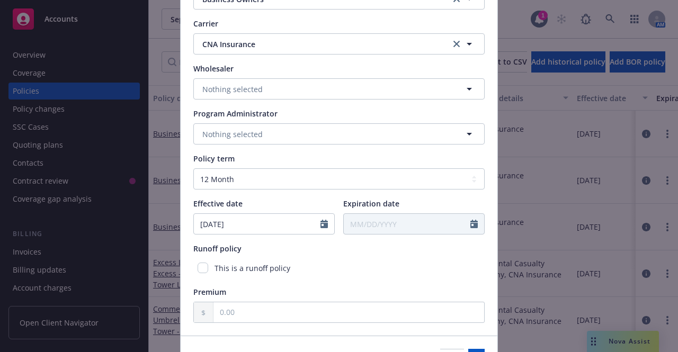
type input "01/01/2022"
click at [288, 247] on div "Runoff policy" at bounding box center [338, 248] width 291 height 11
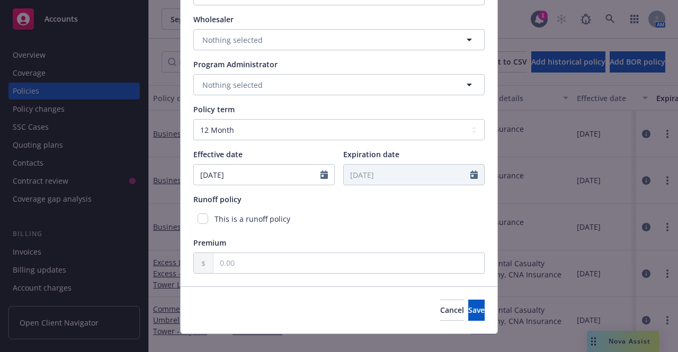
scroll to position [224, 0]
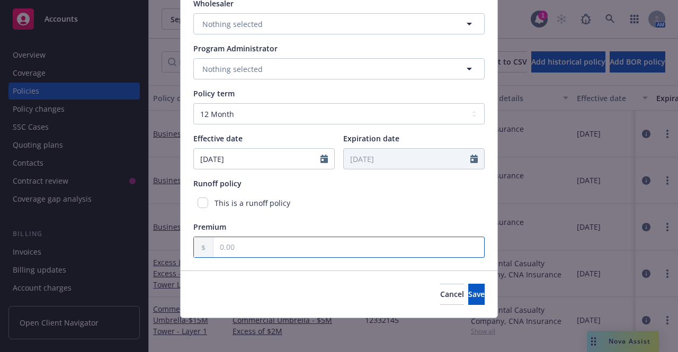
click at [284, 246] on input "text" at bounding box center [348, 247] width 271 height 20
type input "825.00"
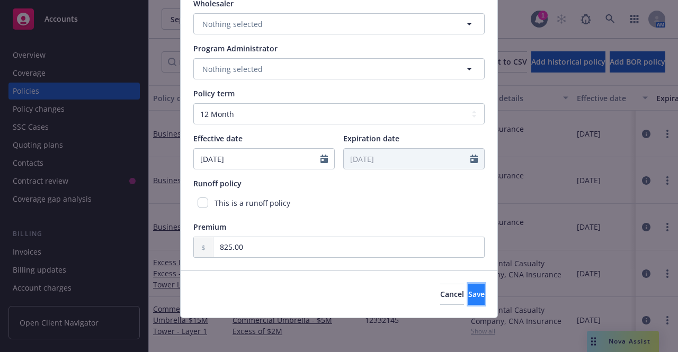
click at [468, 293] on span "Save" at bounding box center [476, 294] width 16 height 10
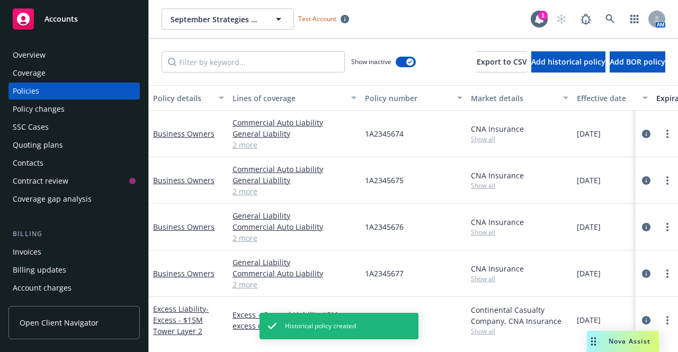
scroll to position [141, 0]
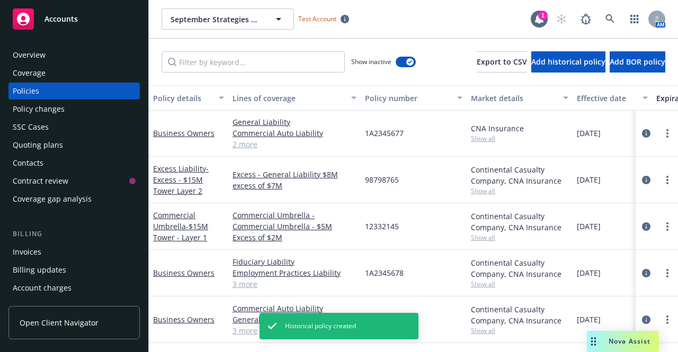
click at [169, 98] on div "Policy details" at bounding box center [182, 98] width 59 height 11
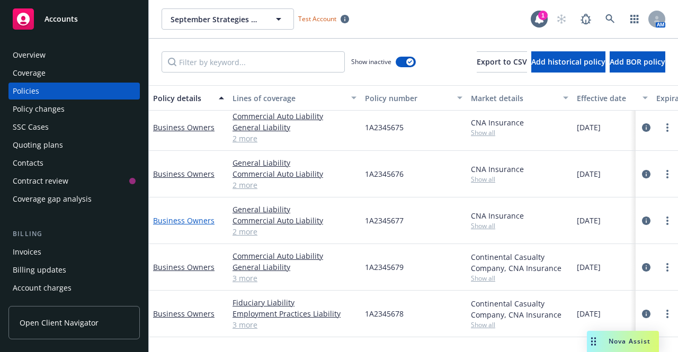
scroll to position [0, 0]
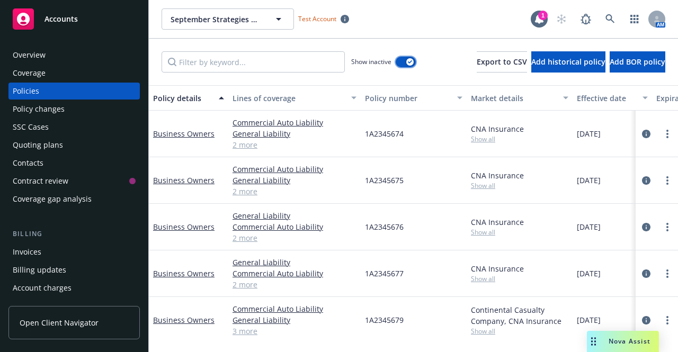
click at [396, 61] on button "button" at bounding box center [406, 62] width 20 height 11
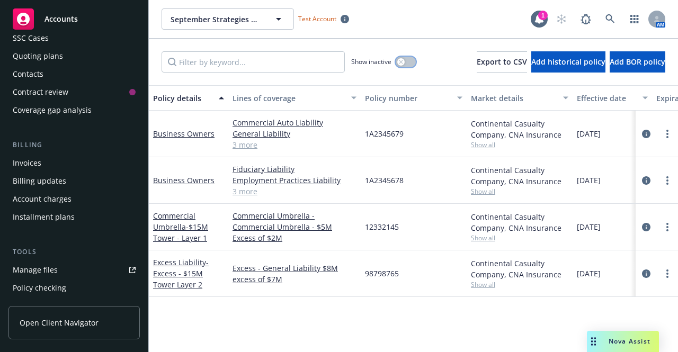
scroll to position [159, 0]
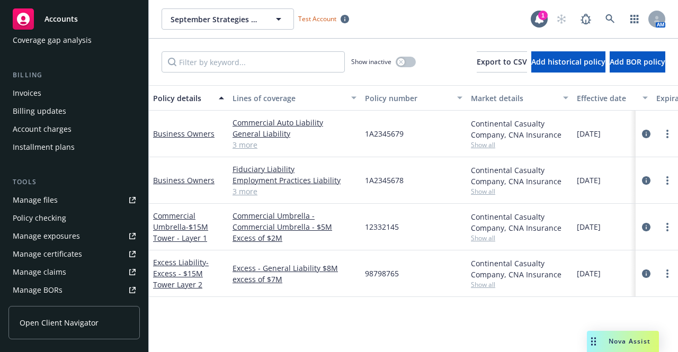
click at [48, 222] on div "Policy checking" at bounding box center [39, 218] width 53 height 17
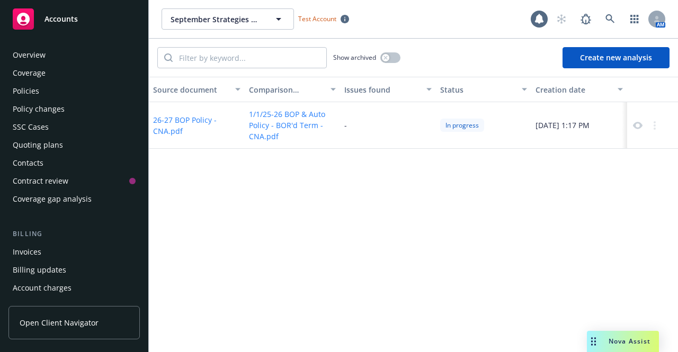
scroll to position [184, 0]
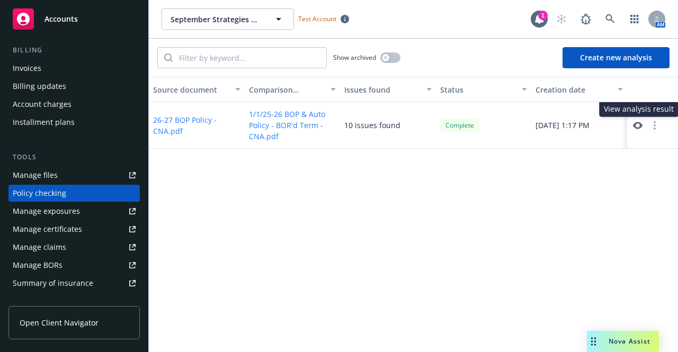
click at [638, 125] on icon at bounding box center [638, 126] width 10 height 10
click at [284, 185] on div "Source document Comparison document Issues found Status Creation date 26-27 BOP…" at bounding box center [413, 214] width 529 height 275
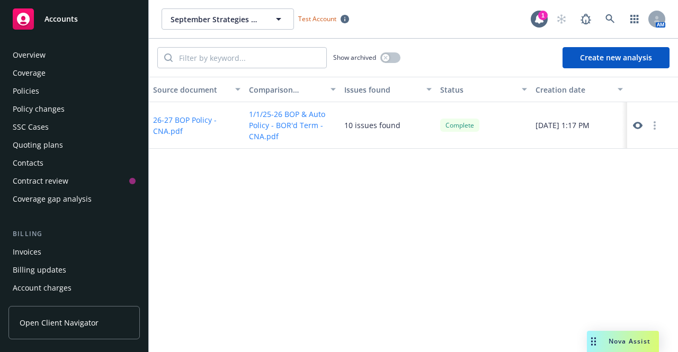
click at [45, 89] on div "Policies" at bounding box center [74, 91] width 123 height 17
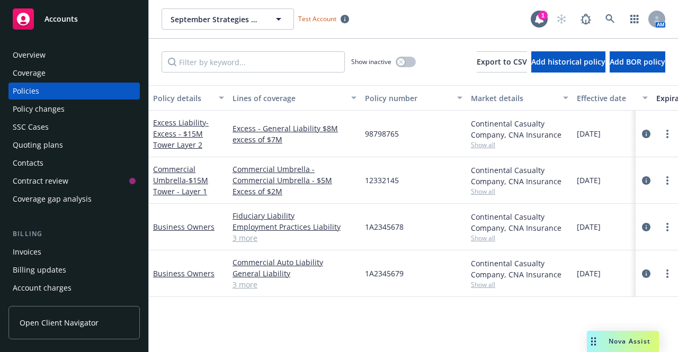
click at [244, 239] on link "3 more" at bounding box center [294, 237] width 124 height 11
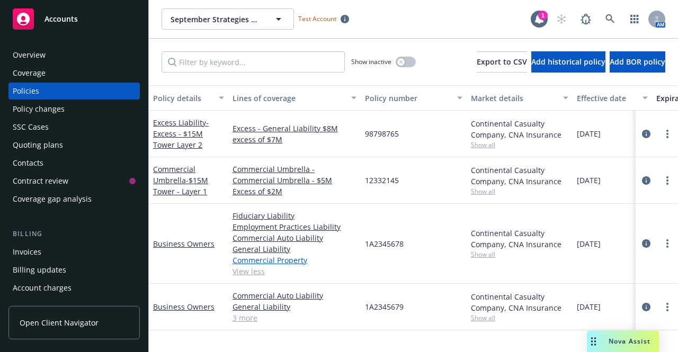
click at [245, 262] on link "Commercial Property" at bounding box center [294, 260] width 124 height 11
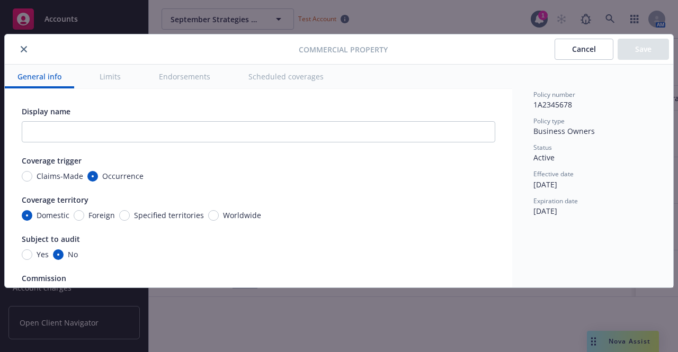
click at [119, 78] on button "Limits" at bounding box center [110, 77] width 47 height 24
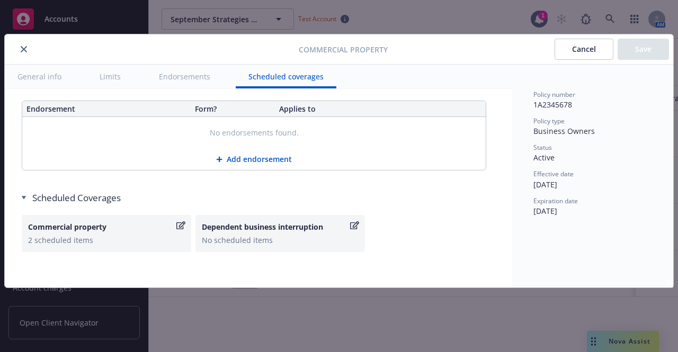
scroll to position [3497, 0]
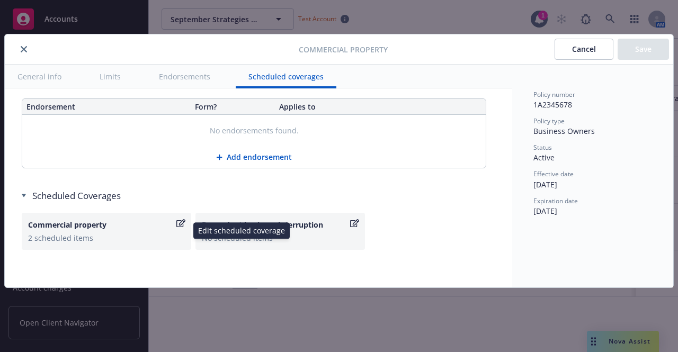
click at [122, 232] on div "2 scheduled items" at bounding box center [106, 237] width 157 height 11
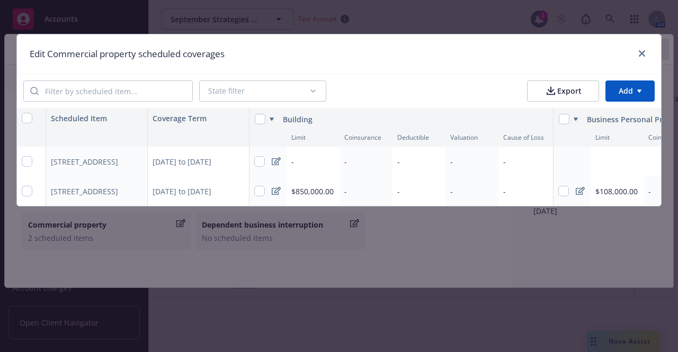
click at [639, 88] on html "Accounts Overview Coverage Policies Policy changes SSC Cases Quoting plans Cont…" at bounding box center [339, 176] width 678 height 352
click at [634, 115] on div "Add scheduled items" at bounding box center [609, 114] width 92 height 17
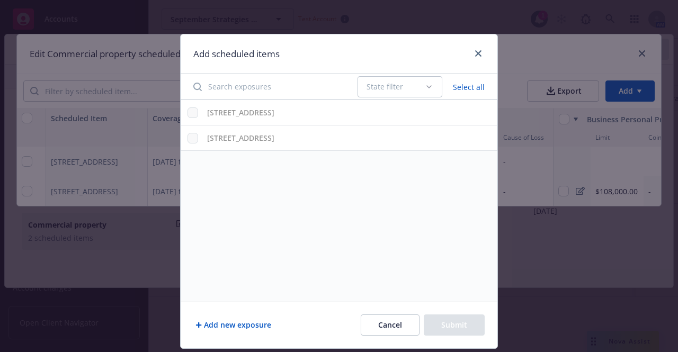
click at [209, 326] on button "Add new exposure" at bounding box center [233, 325] width 80 height 21
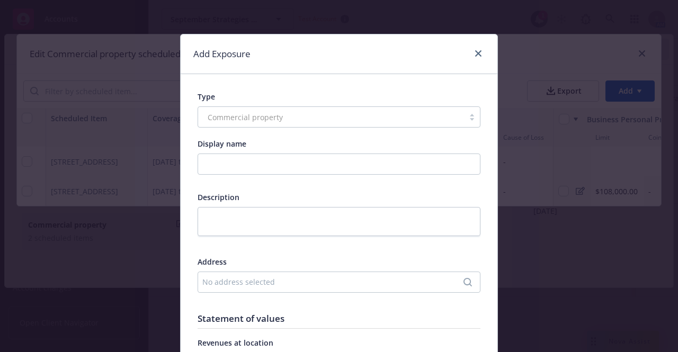
click at [245, 119] on div "Commercial property" at bounding box center [339, 116] width 283 height 21
click at [242, 164] on input "Display name" at bounding box center [339, 164] width 283 height 21
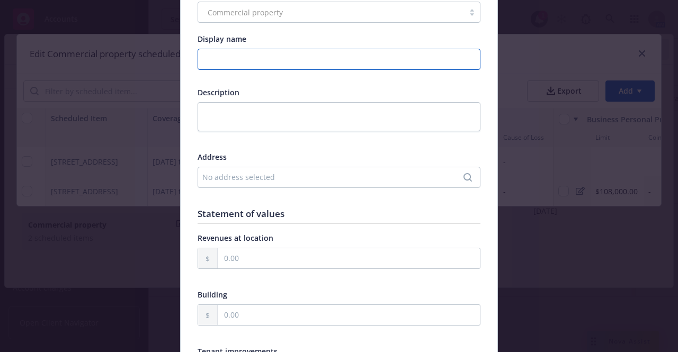
scroll to position [106, 0]
click at [228, 177] on div "No address selected" at bounding box center [333, 176] width 263 height 11
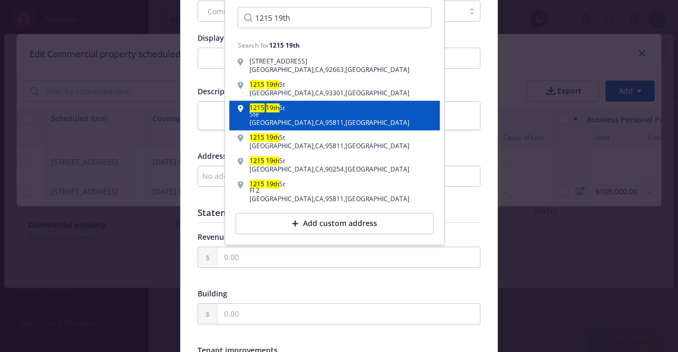
type input "1215 19th"
click at [297, 116] on div "Ste" at bounding box center [329, 114] width 160 height 6
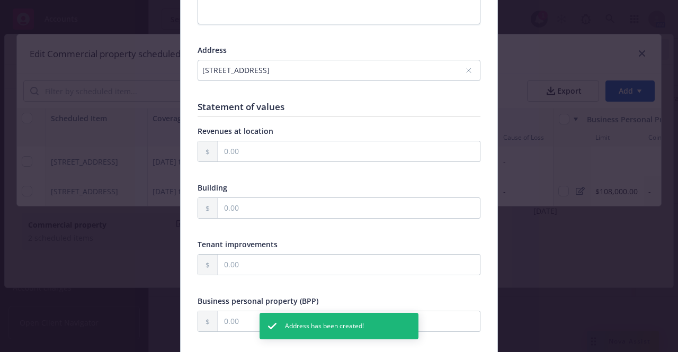
scroll to position [265, 0]
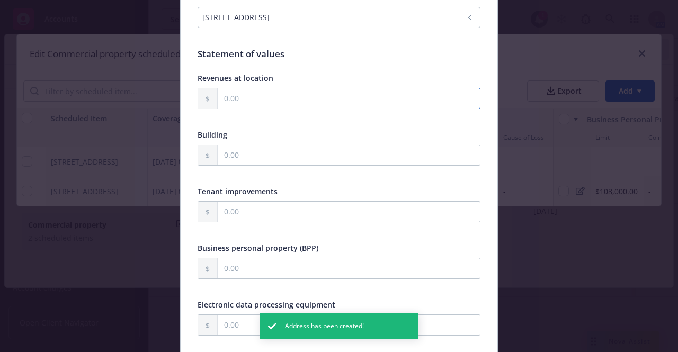
click at [274, 97] on input "text" at bounding box center [349, 98] width 262 height 20
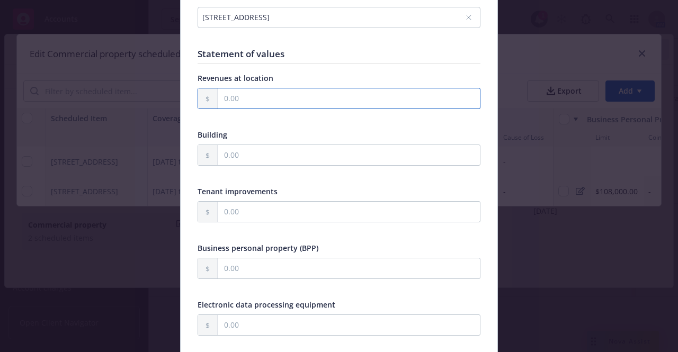
type input "1.00"
type input "500,000.00"
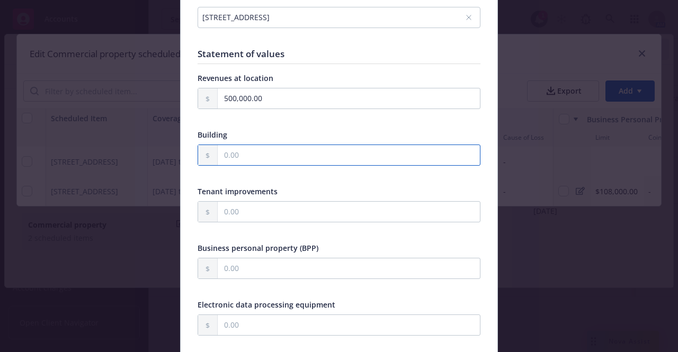
click at [277, 159] on input "text" at bounding box center [349, 155] width 262 height 20
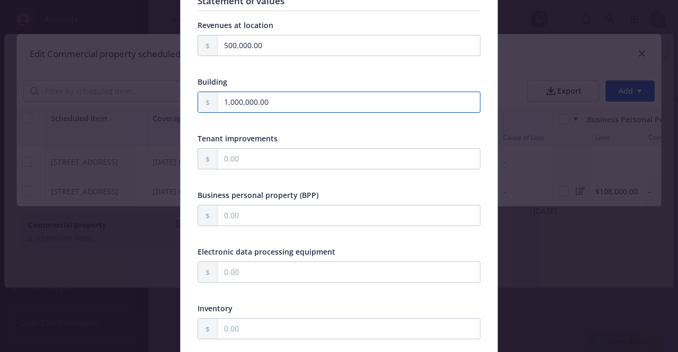
type input "1,000,000.00"
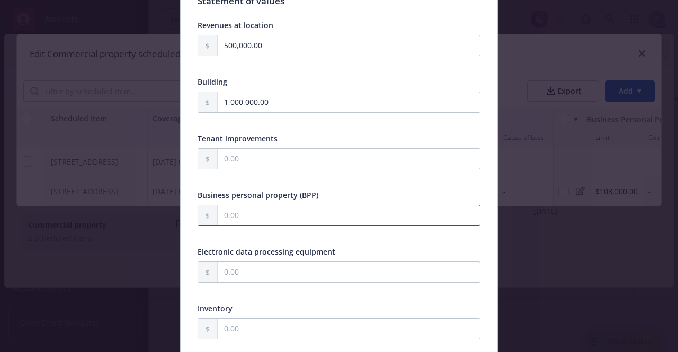
click at [269, 211] on input "text" at bounding box center [349, 215] width 262 height 20
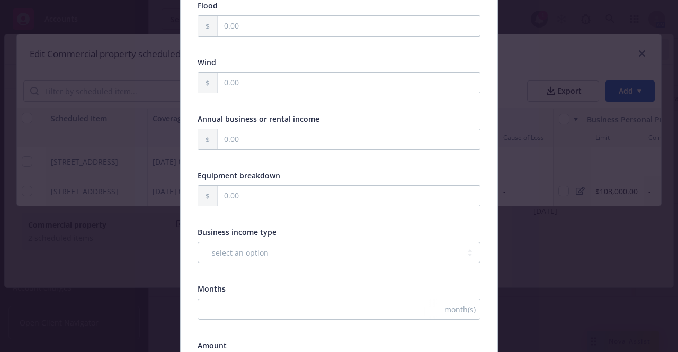
scroll to position [900, 0]
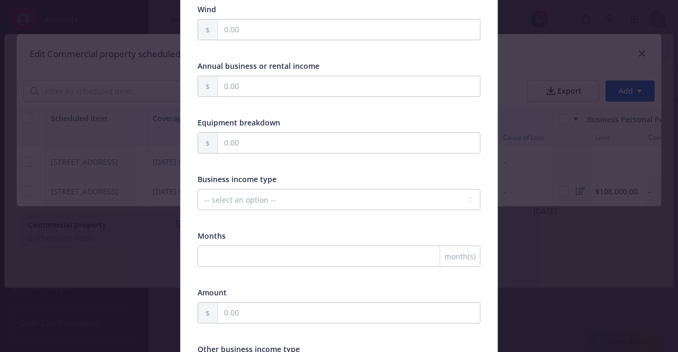
type input "600,000.00"
click at [281, 193] on select "-- select an option -- Months actual loss sustained Amount (USD) Other" at bounding box center [339, 199] width 283 height 21
select select "MONTHS_ACTUAL_LOSS_SUSTAINED"
click at [198, 189] on select "-- select an option -- Months actual loss sustained Amount (USD) Other" at bounding box center [339, 199] width 283 height 21
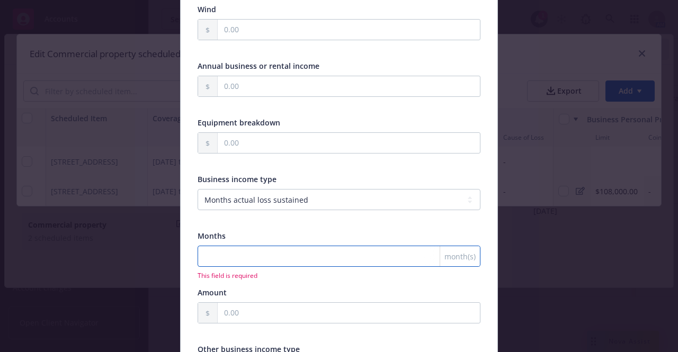
click at [264, 258] on input "number" at bounding box center [339, 256] width 283 height 21
type input "12"
click at [282, 287] on div "Business income type -- select an option -- Months actual loss sustained Amount…" at bounding box center [339, 284] width 283 height 220
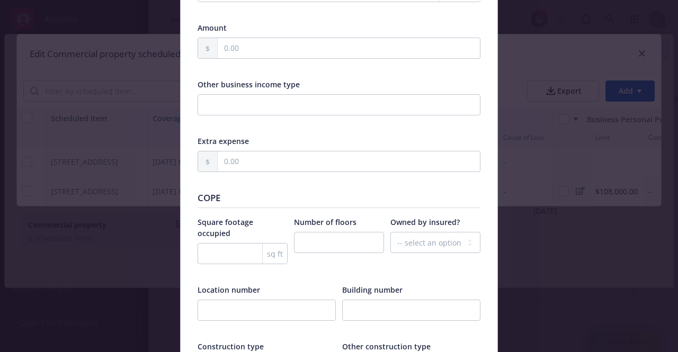
scroll to position [1218, 0]
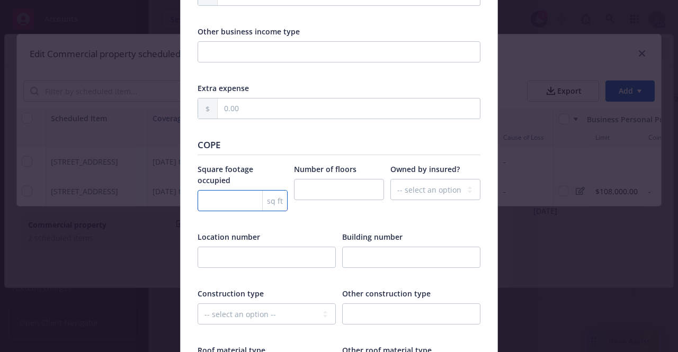
click at [237, 193] on input "number" at bounding box center [243, 200] width 90 height 21
type input "600"
click at [314, 188] on input "number" at bounding box center [339, 189] width 90 height 21
type input "1"
click at [404, 193] on select "-- select an option -- Unknown Yes No" at bounding box center [435, 189] width 90 height 21
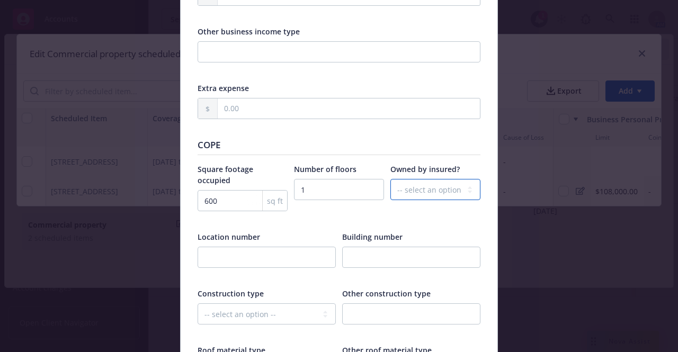
select select "YES"
click at [390, 179] on select "-- select an option -- Unknown Yes No" at bounding box center [435, 189] width 90 height 21
click at [257, 248] on input "text" at bounding box center [267, 257] width 138 height 21
type input "3"
click at [369, 247] on input "number" at bounding box center [411, 257] width 138 height 21
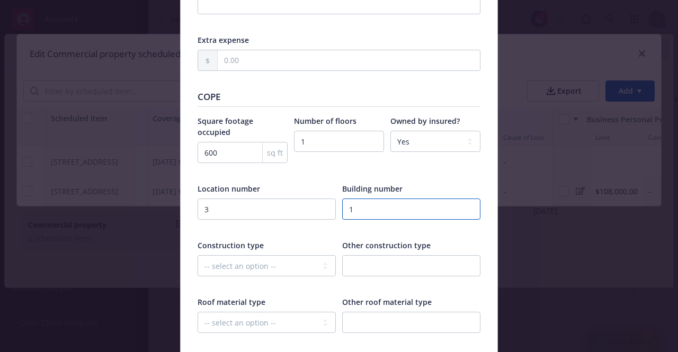
scroll to position [1271, 0]
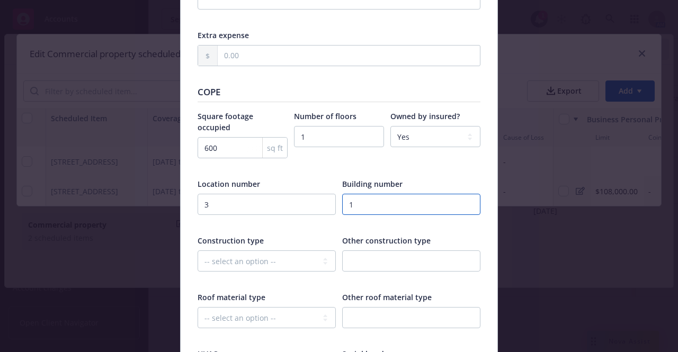
type input "1"
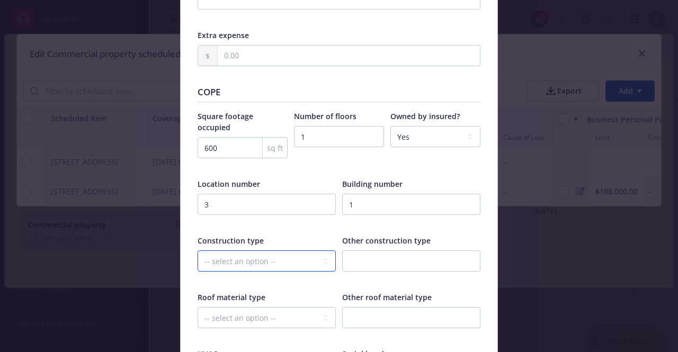
click at [303, 255] on select "-- select an option -- Fire Resistive (Masonry reinforced by structural Steel l…" at bounding box center [267, 260] width 138 height 21
select select "MASONRY_NON_COMBUSTIBLE"
click at [198, 250] on select "-- select an option -- Fire Resistive (Masonry reinforced by structural Steel l…" at bounding box center [267, 260] width 138 height 21
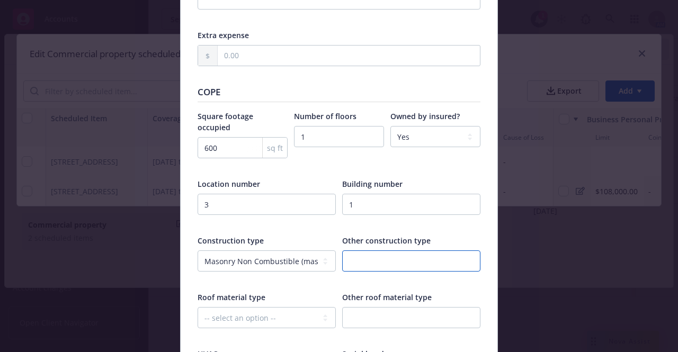
click at [373, 257] on input "text" at bounding box center [411, 260] width 138 height 21
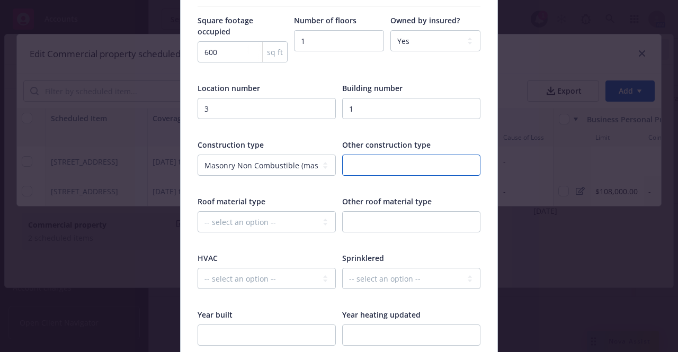
scroll to position [1377, 0]
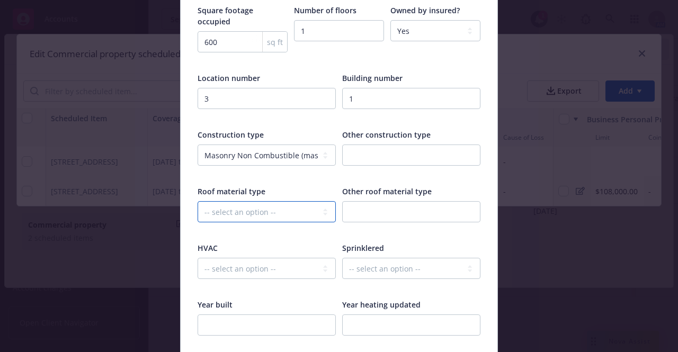
click at [263, 201] on select "-- select an option -- Asphalt Built-Up Clay/Stone Green Metal Modified Bitumen…" at bounding box center [267, 211] width 138 height 21
select select "BUILT_UP"
click at [198, 201] on select "-- select an option -- Asphalt Built-Up Clay/Stone Green Metal Modified Bitumen…" at bounding box center [267, 211] width 138 height 21
click at [275, 243] on div "HVAC" at bounding box center [267, 248] width 138 height 11
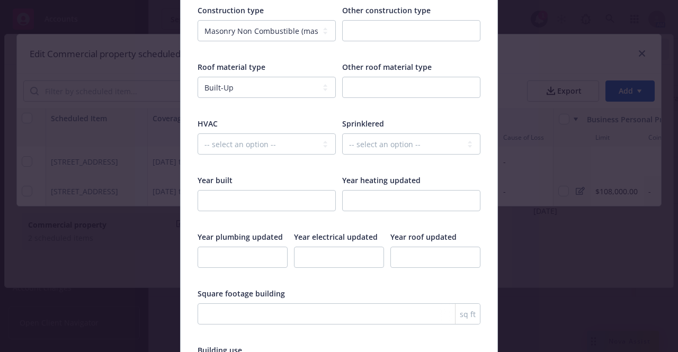
scroll to position [1536, 0]
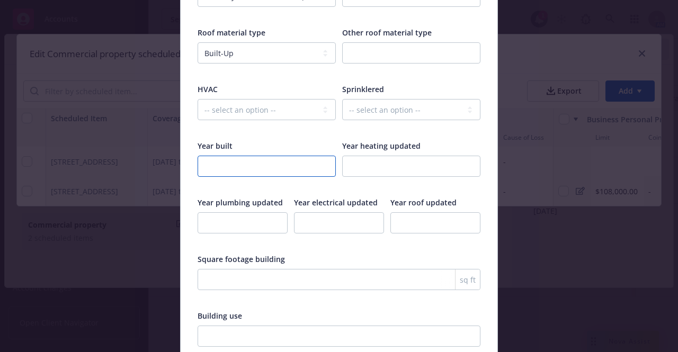
click at [235, 156] on input "number" at bounding box center [267, 166] width 138 height 21
type input "1950"
click at [388, 160] on input "number" at bounding box center [411, 166] width 138 height 21
type input "2015"
click at [251, 212] on input "number" at bounding box center [243, 222] width 90 height 21
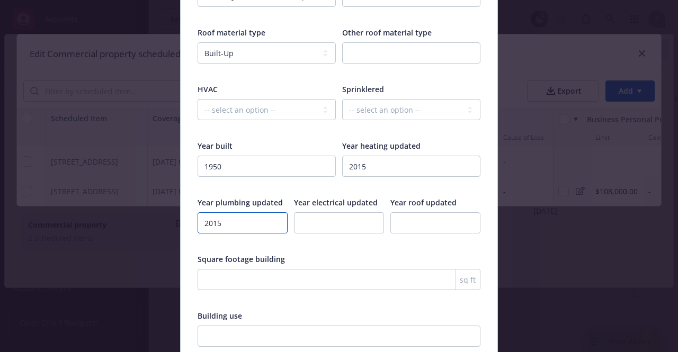
type input "2015"
click at [320, 212] on input "number" at bounding box center [339, 222] width 90 height 21
type input "2015"
click at [397, 212] on input "number" at bounding box center [435, 222] width 90 height 21
type input "2015"
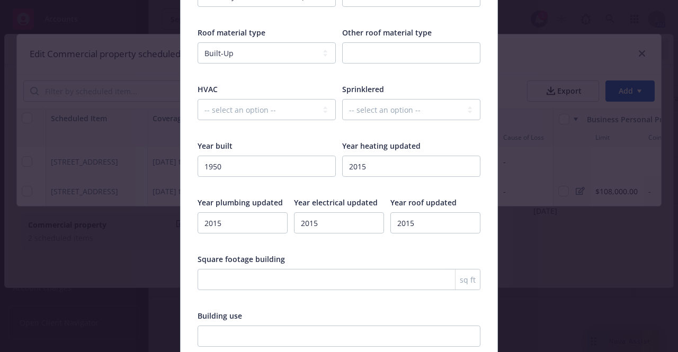
click at [365, 269] on input "number" at bounding box center [339, 279] width 283 height 21
click at [357, 269] on input "number" at bounding box center [339, 279] width 283 height 21
type input "600"
click at [352, 299] on div "Square footage building 600 sq ft Building use" at bounding box center [339, 307] width 283 height 107
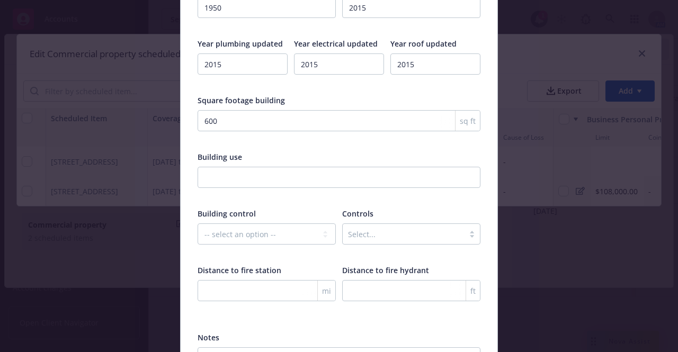
scroll to position [1748, 0]
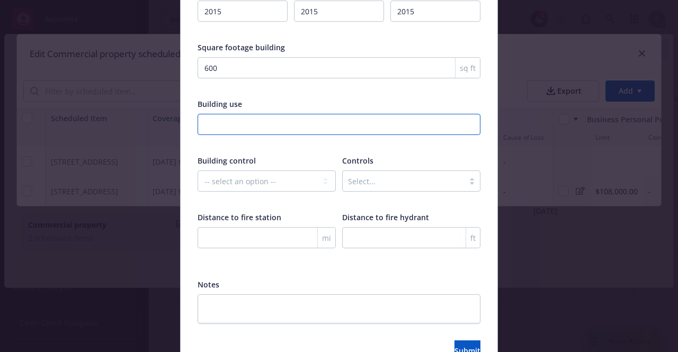
click at [250, 114] on input "text" at bounding box center [339, 124] width 283 height 21
type input "restaurant"
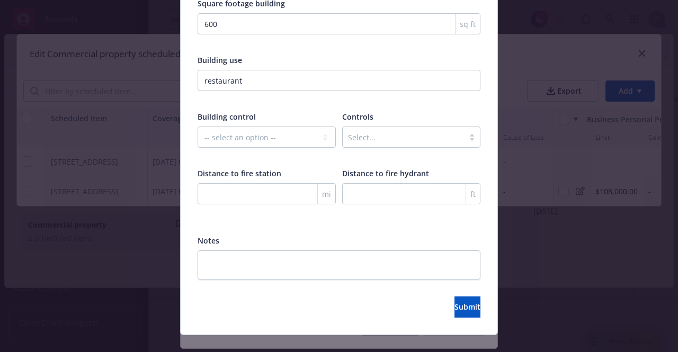
scroll to position [1797, 0]
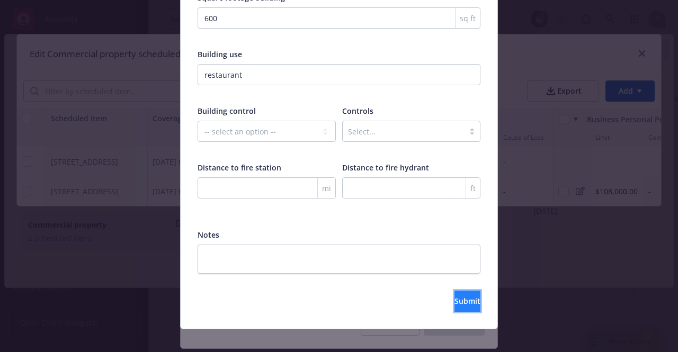
click at [454, 296] on span "Submit" at bounding box center [467, 301] width 26 height 10
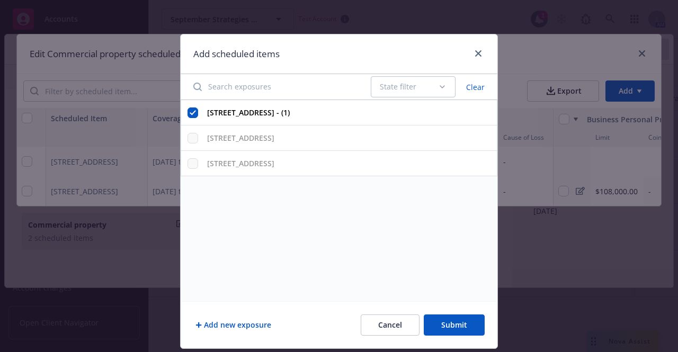
click at [452, 325] on button "Submit" at bounding box center [454, 325] width 61 height 21
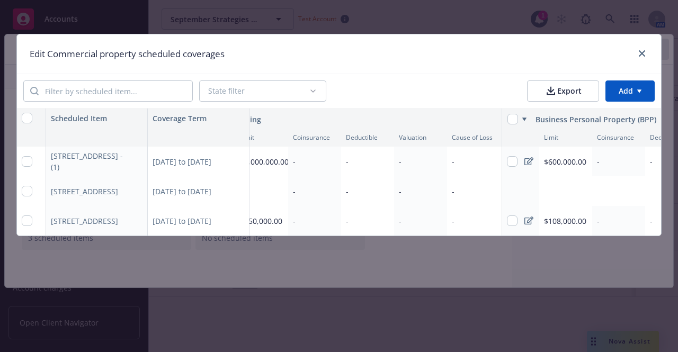
scroll to position [0, 0]
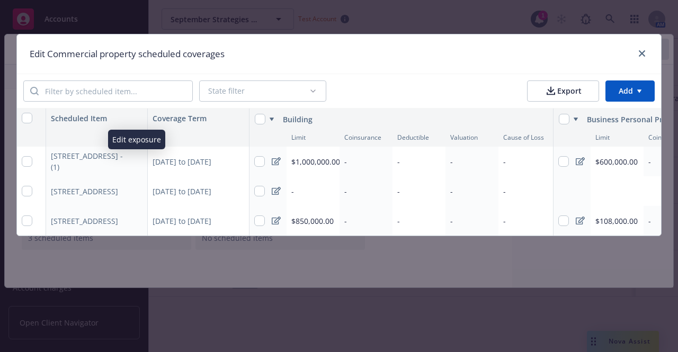
click at [139, 159] on icon "button" at bounding box center [138, 159] width 3 height 3
select select "MONTHS_ACTUAL_LOSS_SUSTAINED"
select select "YES"
select select "MASONRY_NON_COMBUSTIBLE"
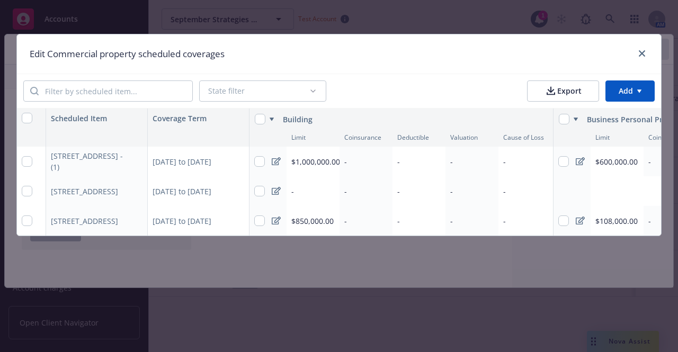
select select "BUILT_UP"
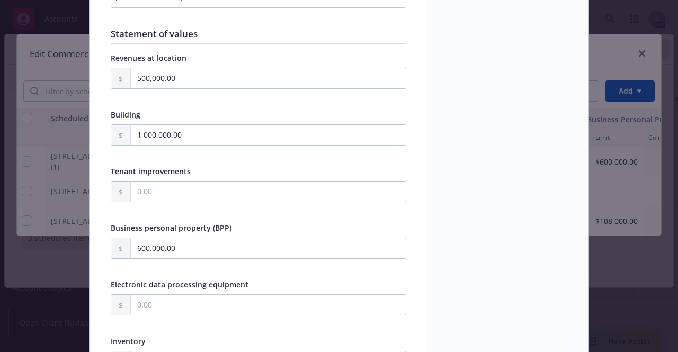
scroll to position [0, 0]
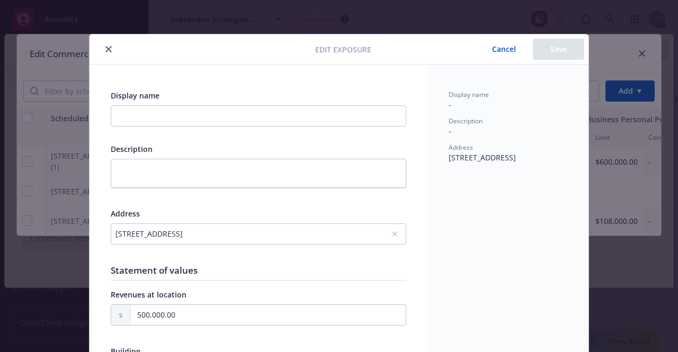
click at [515, 45] on button "Cancel" at bounding box center [504, 49] width 58 height 21
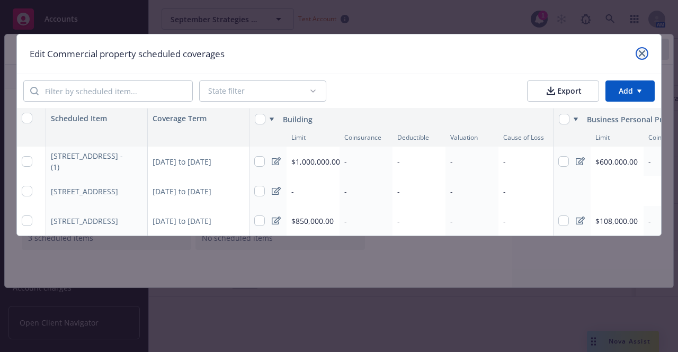
click at [642, 54] on icon "close" at bounding box center [642, 53] width 6 height 6
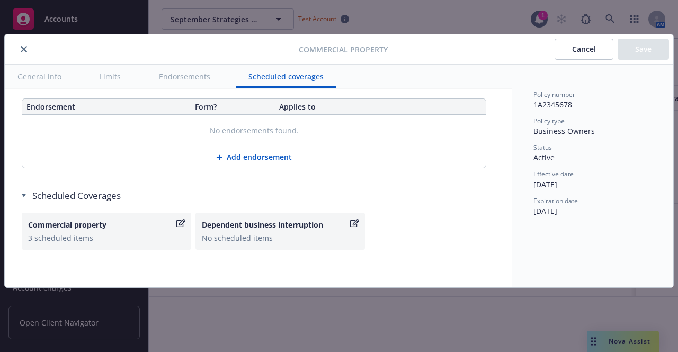
click at [21, 50] on icon "close" at bounding box center [24, 49] width 6 height 6
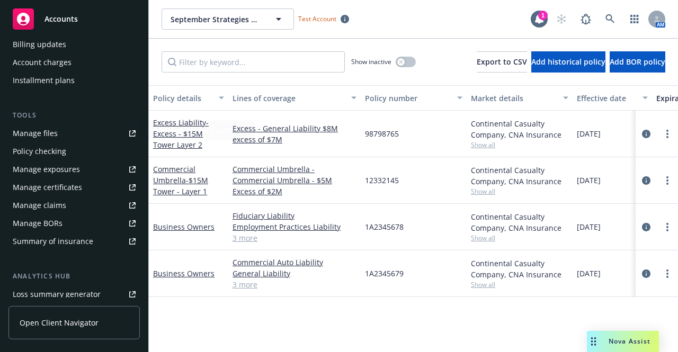
scroll to position [265, 0]
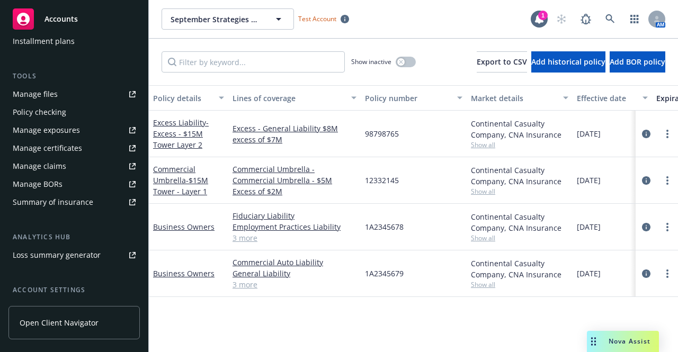
click at [58, 92] on link "Manage files" at bounding box center [73, 94] width 131 height 17
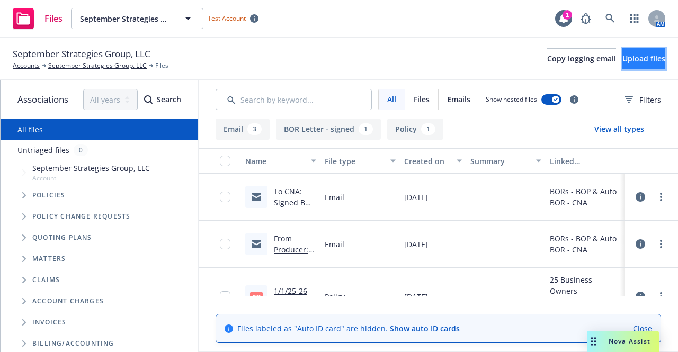
click at [622, 60] on span "Upload files" at bounding box center [643, 58] width 43 height 10
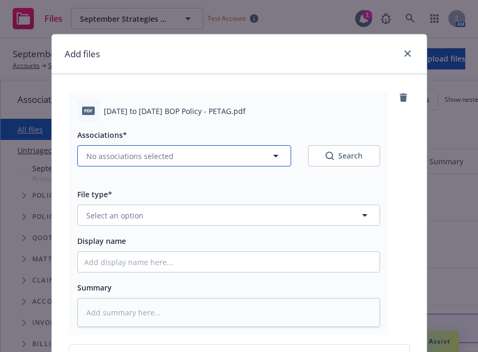
click at [270, 157] on icon "button" at bounding box center [276, 155] width 13 height 13
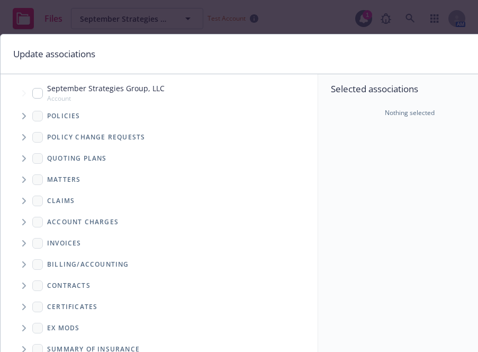
click at [24, 115] on icon "Tree Example" at bounding box center [24, 116] width 4 height 6
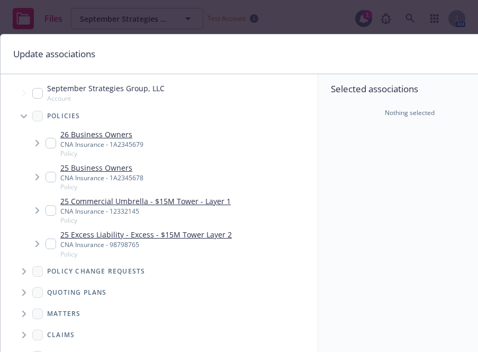
type textarea "x"
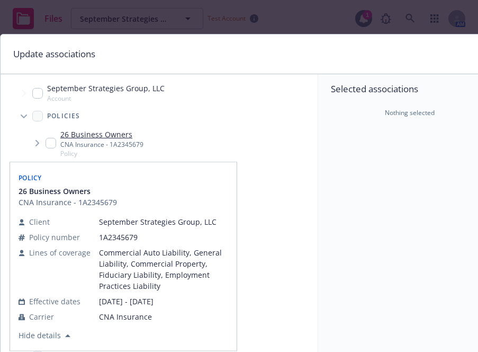
click at [104, 133] on link "26 Business Owners" at bounding box center [101, 134] width 83 height 11
checkbox input "true"
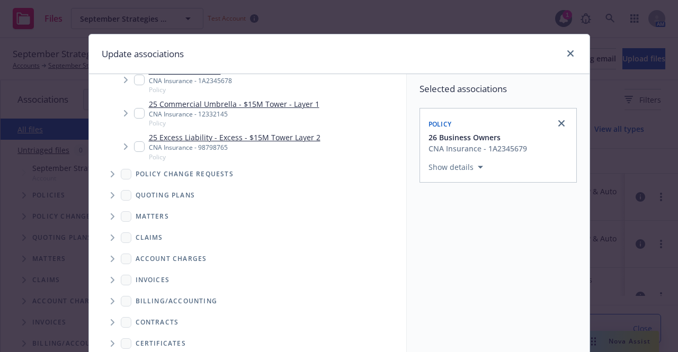
scroll to position [174, 0]
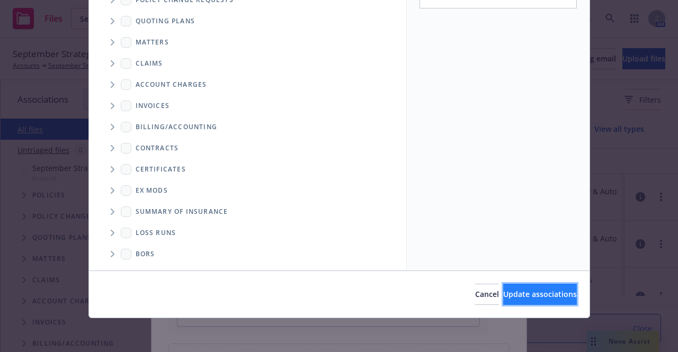
click at [504, 294] on span "Update associations" at bounding box center [540, 294] width 74 height 10
type textarea "x"
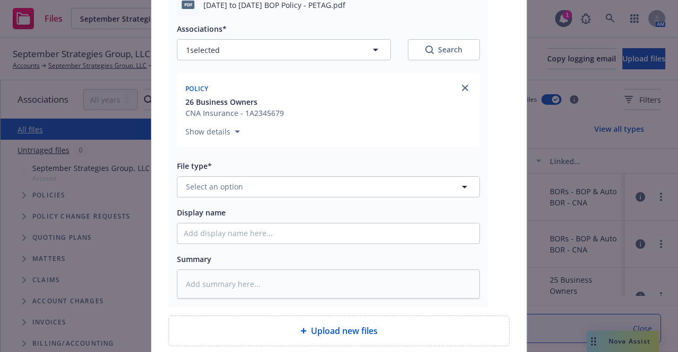
scroll to position [159, 0]
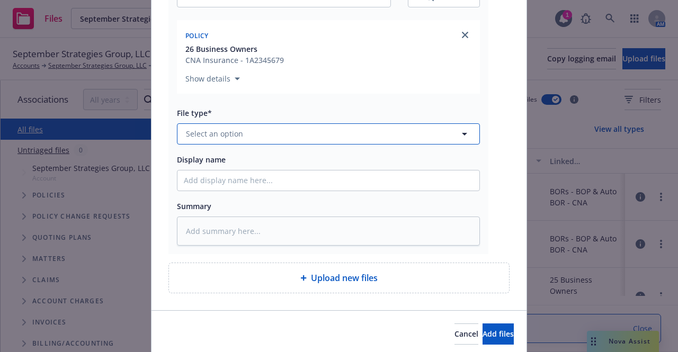
click at [272, 132] on button "Select an option" at bounding box center [328, 133] width 303 height 21
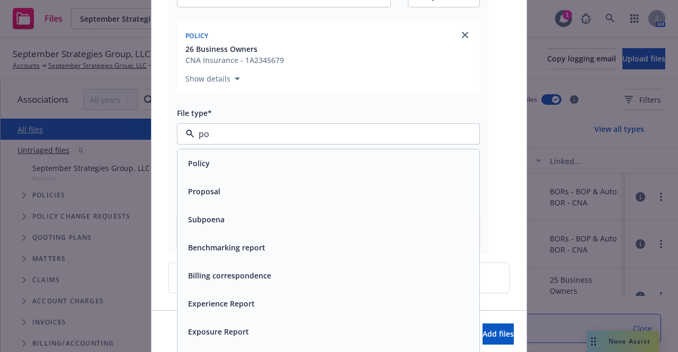
type input "pol"
click at [276, 164] on div "Policy" at bounding box center [328, 163] width 289 height 15
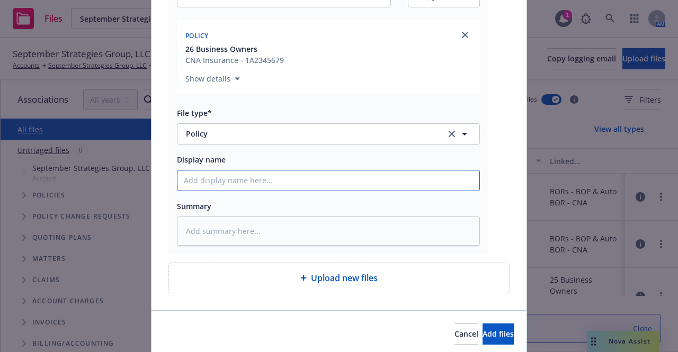
click at [276, 186] on input "Display name" at bounding box center [328, 181] width 302 height 20
type textarea "x"
type input "2"
type textarea "x"
type input "26"
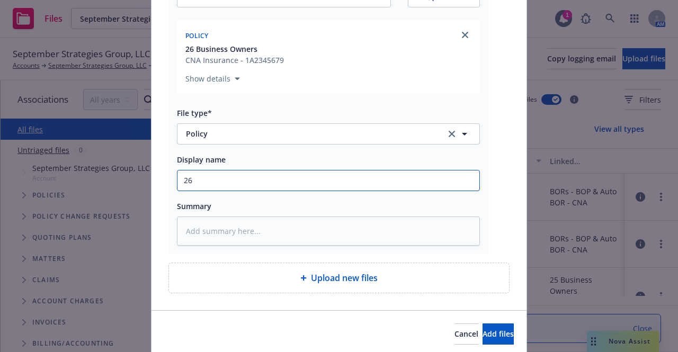
type textarea "x"
type input "26-"
type textarea "x"
type input "26-2"
type textarea "x"
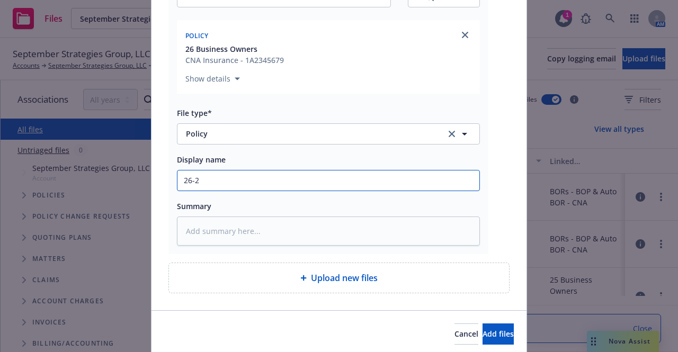
type input "26-27"
type textarea "x"
type input "26-27"
type textarea "x"
type input "26-27 B"
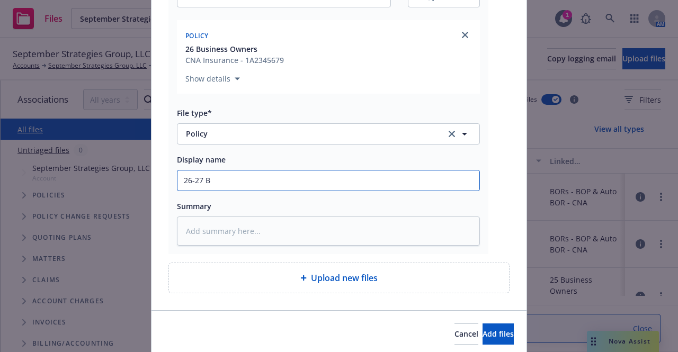
type textarea "x"
type input "26-27 BO"
type textarea "x"
type input "26-27 BOP"
type textarea "x"
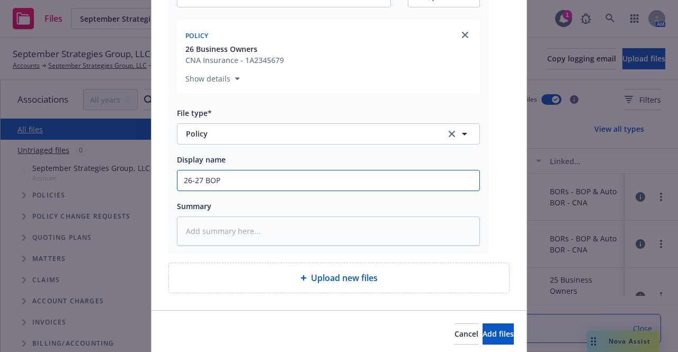
type input "26-27 BOP"
type textarea "x"
type input "26-27 BOP P"
type textarea "x"
type input "26-27 BOP Po"
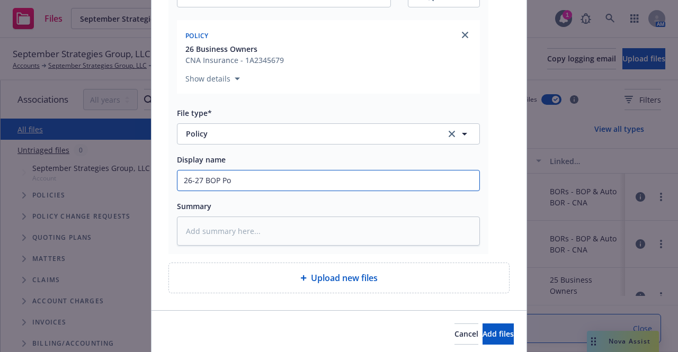
type textarea "x"
type input "26-27 BOP Pol"
type textarea "x"
type input "26-27 BOP Poli"
type textarea "x"
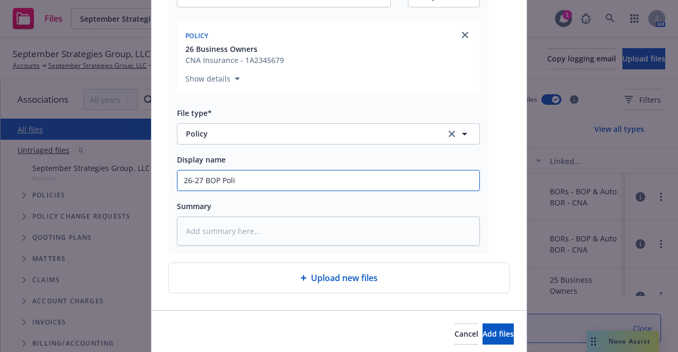
type input "26-27 BOP Polic"
type textarea "x"
type input "26-27 BOP Policy"
type textarea "x"
type input "26-27 BOP Policy"
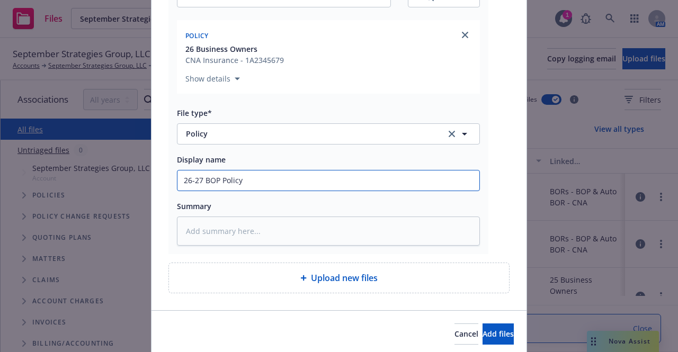
type textarea "x"
type input "26-27 BOP Policy -"
type textarea "x"
type input "26-27 BOP Policy -"
type textarea "x"
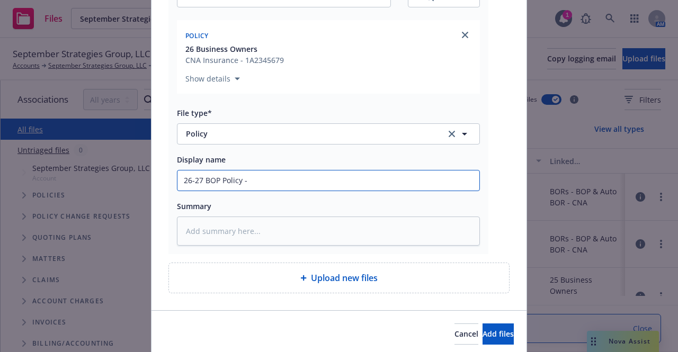
type input "26-27 BOP Policy - C"
type textarea "x"
type input "26-27 BOP Policy - CN"
type textarea "x"
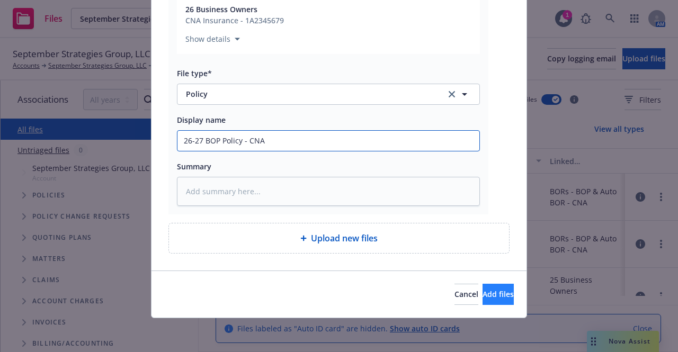
type input "26-27 BOP Policy - CNA"
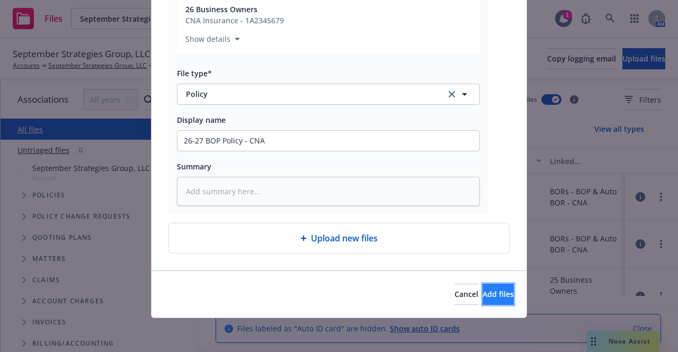
click at [482, 293] on span "Add files" at bounding box center [497, 294] width 31 height 10
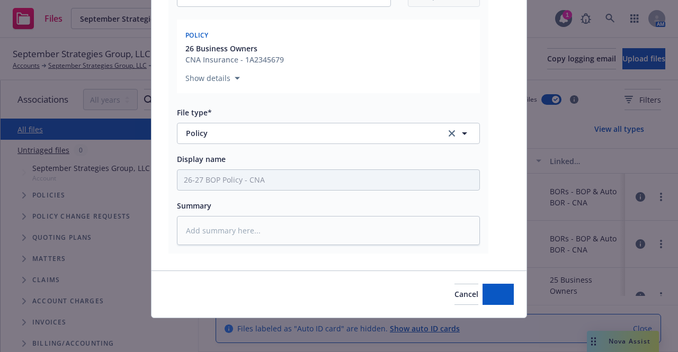
type textarea "x"
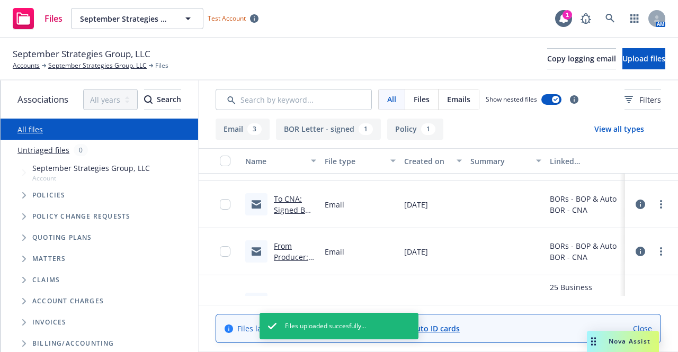
scroll to position [0, 0]
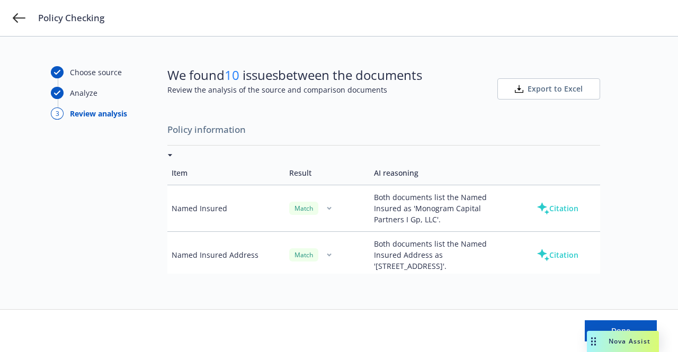
click at [535, 89] on span "Export to Excel" at bounding box center [554, 89] width 55 height 11
click at [102, 187] on div "Choose source Analyze 3 Review analysis" at bounding box center [109, 172] width 117 height 213
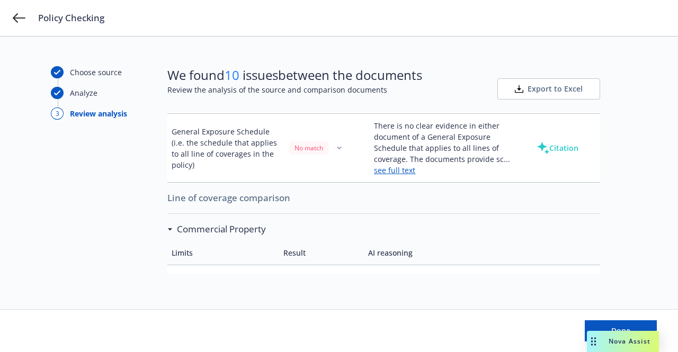
scroll to position [371, 0]
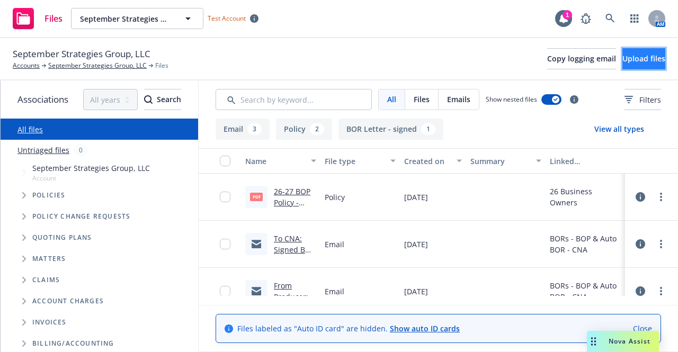
click at [657, 59] on button "Upload files" at bounding box center [643, 58] width 43 height 21
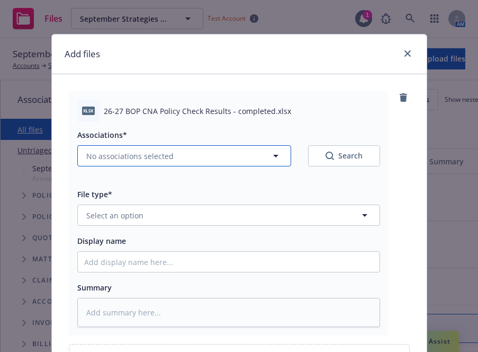
click at [195, 160] on button "No associations selected" at bounding box center [184, 155] width 214 height 21
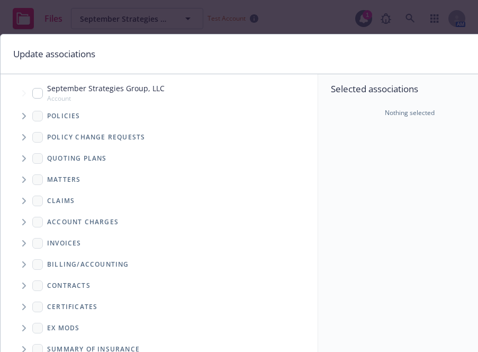
click at [21, 115] on span "Tree Example" at bounding box center [23, 115] width 17 height 17
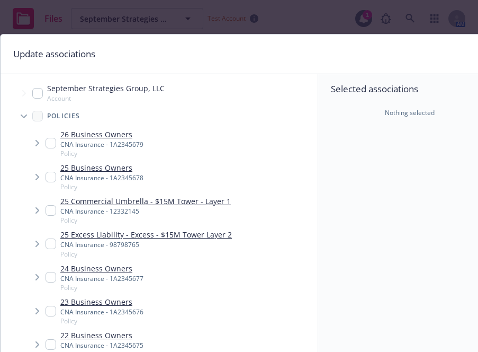
type textarea "x"
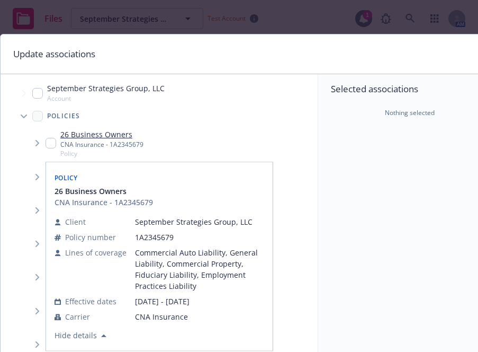
click at [80, 135] on link "26 Business Owners" at bounding box center [101, 134] width 83 height 11
checkbox input "true"
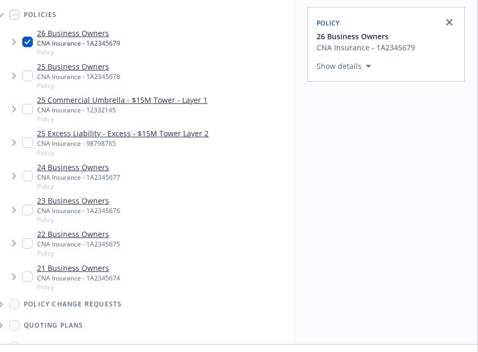
scroll to position [184, 32]
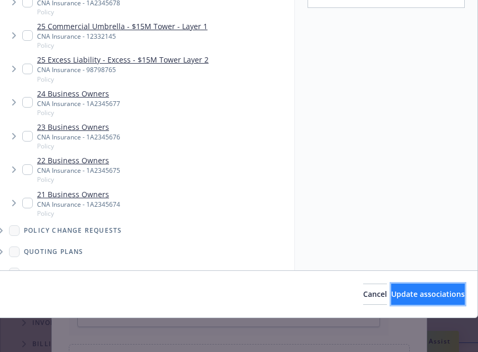
click at [409, 289] on span "Update associations" at bounding box center [428, 294] width 74 height 10
type textarea "x"
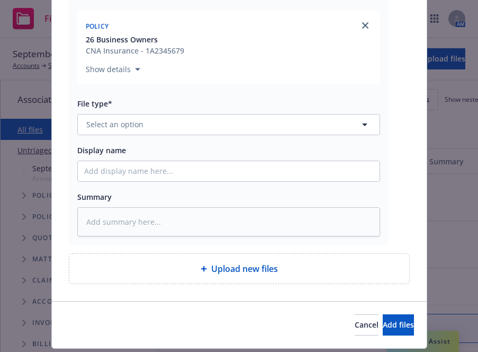
scroll to position [199, 0]
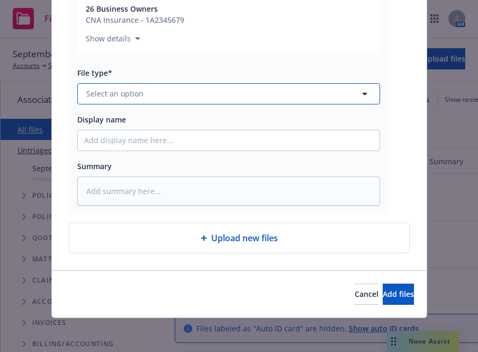
click at [129, 84] on button "Select an option" at bounding box center [228, 93] width 303 height 21
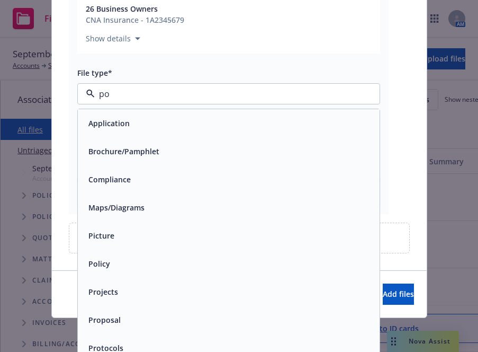
type input "pol"
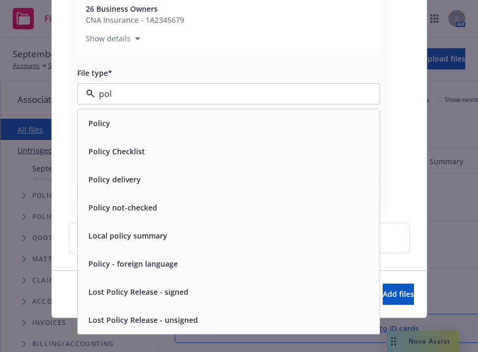
click at [127, 144] on div "Policy Checklist" at bounding box center [115, 151] width 63 height 15
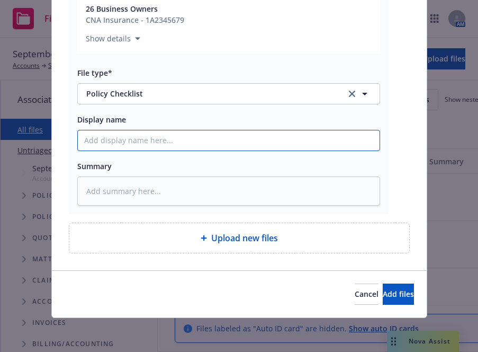
click at [127, 144] on input "Display name" at bounding box center [229, 140] width 302 height 20
type textarea "x"
type input "2"
type textarea "x"
type input "26"
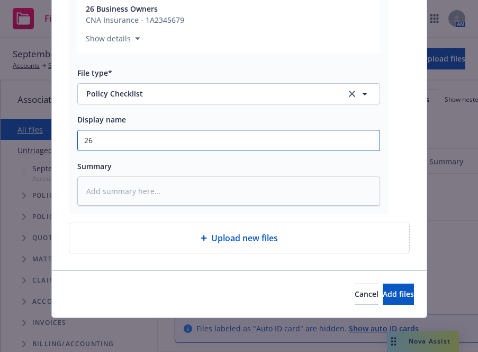
type textarea "x"
type input "26-"
type textarea "x"
type input "26-2"
type textarea "x"
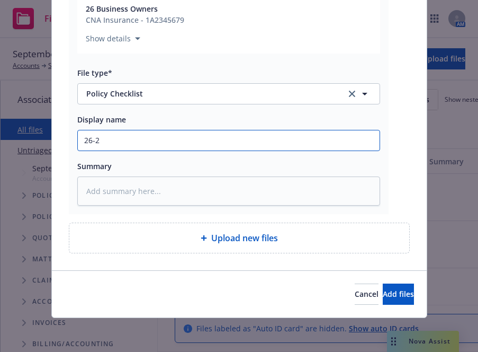
type input "26-27"
type textarea "x"
type input "26-27"
type textarea "x"
type input "26-27 C"
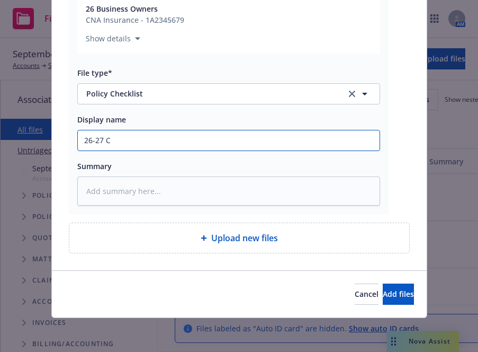
type textarea "x"
type input "26-27 CB"
type textarea "x"
type input "26-27 C"
type textarea "x"
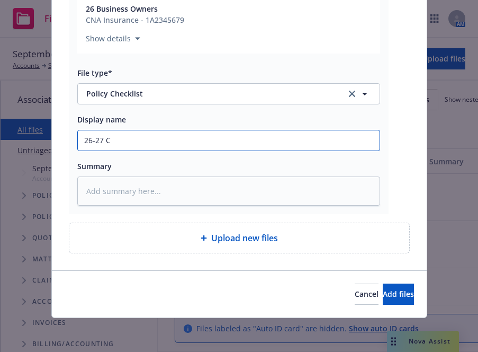
type input "26-27"
type textarea "x"
type input "26-27 B"
type textarea "x"
type input "26-27 BO"
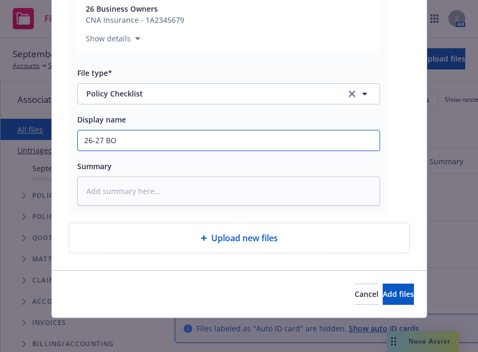
type textarea "x"
type input "26-27 BOP"
type textarea "x"
type input "26-27 BOP"
type textarea "x"
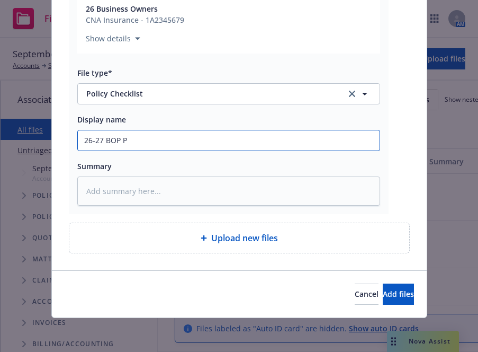
type input "26-27 BOP Po"
type textarea "x"
type input "26-27 BOP Pol"
type textarea "x"
type input "26-27 BOP Poli"
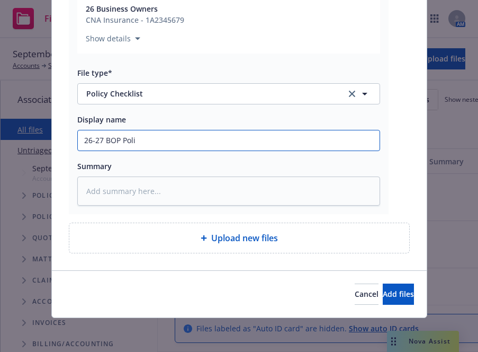
type textarea "x"
type input "26-27 BOP Polic"
type textarea "x"
type input "26-27 BOP Policy"
type textarea "x"
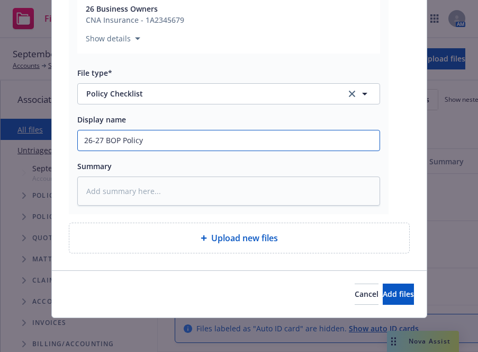
type input "26-27 BOP Policy"
type textarea "x"
type input "26-27 BOP Policy C"
type textarea "x"
type input "26-27 BOP Policy Ce"
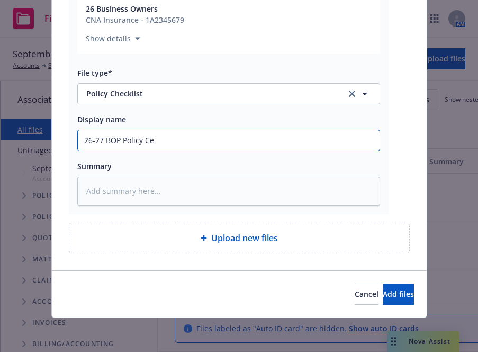
type textarea "x"
type input "26-27 BOP Policy Ceck"
type textarea "x"
type input "26-27 BOP Policy Ceck"
type textarea "x"
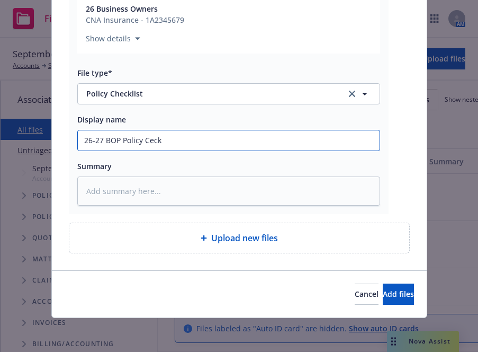
type input "26-27 BOP Policy Ceck"
type textarea "x"
type input "26-27 BOP Policy Cec"
type textarea "x"
type input "26-27 BOP Policy Ce"
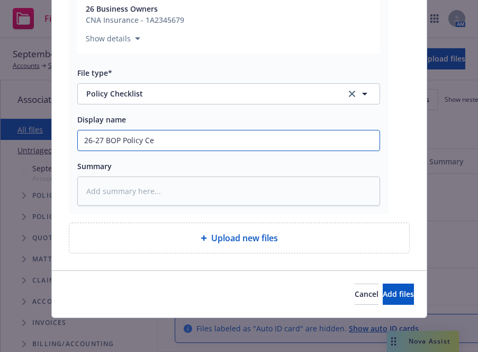
type textarea "x"
type input "26-27 BOP Policy C"
type textarea "x"
type input "26-27 BOP Policy Ch"
type textarea "x"
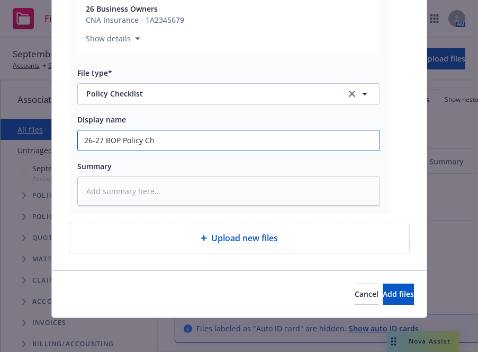
type input "26-27 BOP Policy Che"
type textarea "x"
type input "26-27 BOP Policy Chec"
type textarea "x"
type input "26-27 BOP Policy Check"
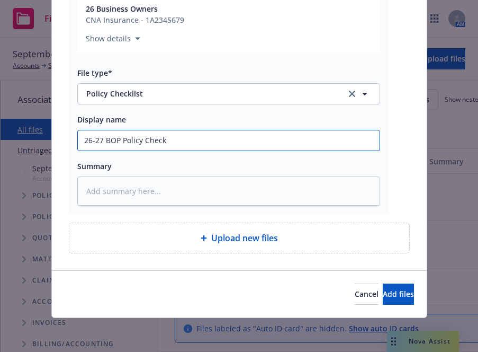
type textarea "x"
type input "26-27 BOP Policy Check A"
type textarea "x"
type input "26-27 BOP Policy Check An"
type textarea "x"
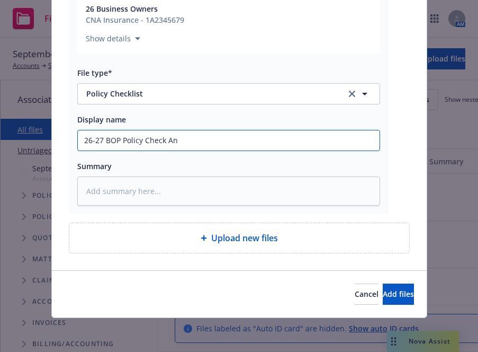
type input "26-27 BOP Policy Check Ana"
type textarea "x"
type input "26-27 BOP Policy Check Anal"
type textarea "x"
type input "26-27 BOP Policy Check Analy"
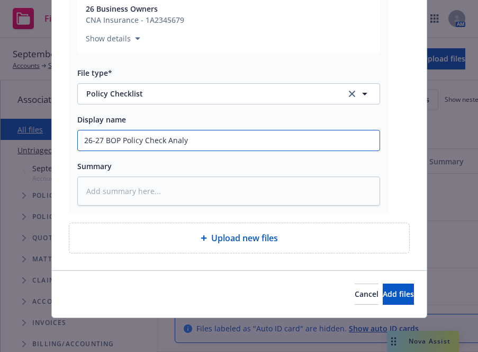
type textarea "x"
type input "26-27 BOP Policy Check Analys"
type textarea "x"
type input "26-27 BOP Policy Check Analyss"
type textarea "x"
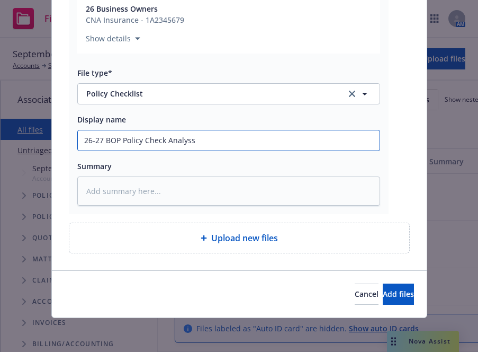
type input "26-27 BOP Policy Check Analys"
type textarea "x"
type input "26-27 BOP Policy Check Analysi"
type textarea "x"
type input "26-27 BOP Policy Check Analysis"
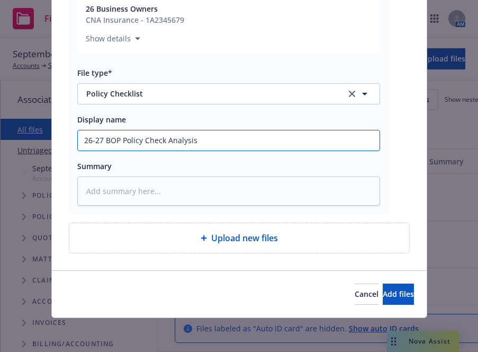
type textarea "x"
type input "26-27 BOP Policy Check Analysis"
type textarea "x"
type input "26-27 BOP Policy Check Analysis -"
type textarea "x"
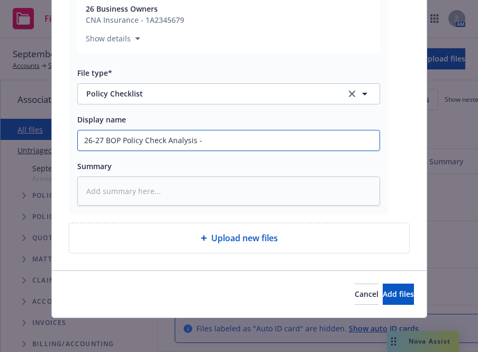
type input "26-27 BOP Policy Check Analysis -"
type textarea "x"
type input "26-27 BOP Policy Check Analysis - c"
type textarea "x"
type input "26-27 BOP Policy Check Analysis - co"
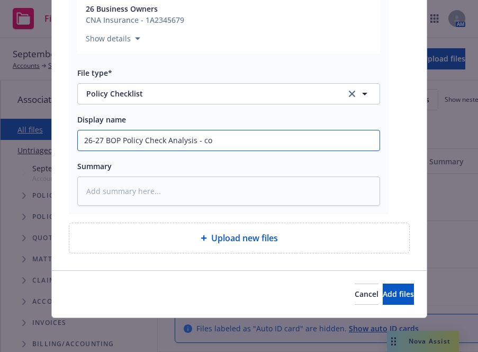
type textarea "x"
type input "26-27 BOP Policy Check Analysis - cop"
type textarea "x"
type input "26-27 BOP Policy Check Analysis - co"
type textarea "x"
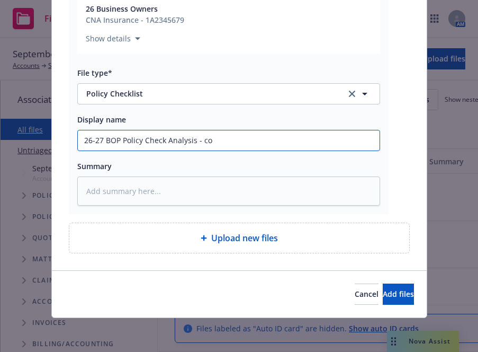
type input "26-27 BOP Policy Check Analysis - com"
type textarea "x"
type input "26-27 BOP Policy Check Analysis - comp"
type textarea "x"
type input "26-27 BOP Policy Check Analysis - compl"
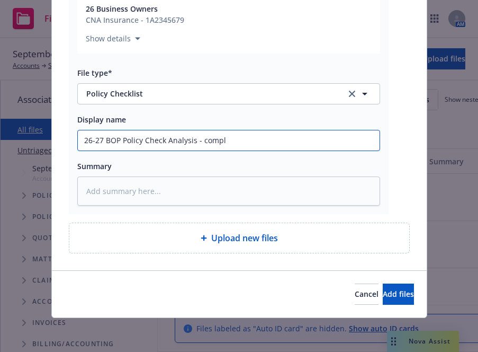
type textarea "x"
type input "26-27 BOP Policy Check Analysis - comple"
type textarea "x"
type input "26-27 BOP Policy Check Analysis - complet"
type textarea "x"
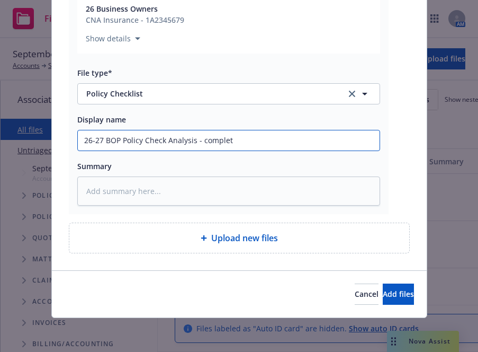
type input "26-27 BOP Policy Check Analysis - complete"
type textarea "x"
type input "26-27 BOP Policy Check Analysis - completed"
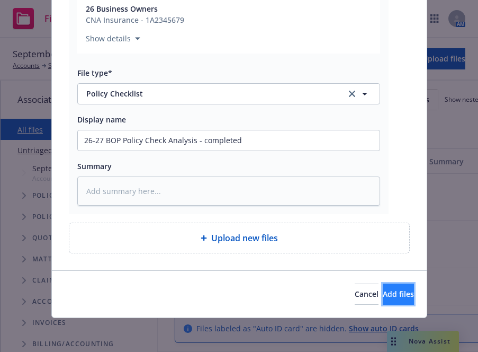
click at [383, 291] on span "Add files" at bounding box center [398, 294] width 31 height 10
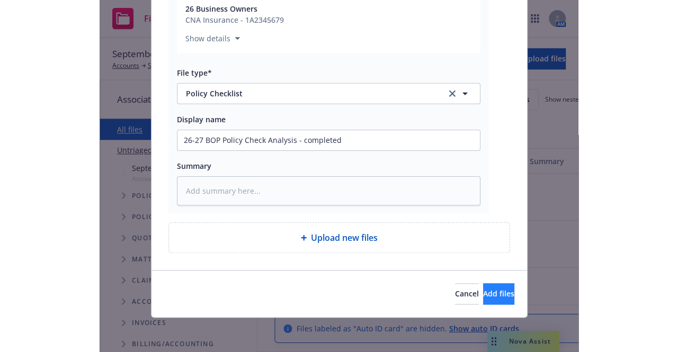
scroll to position [160, 0]
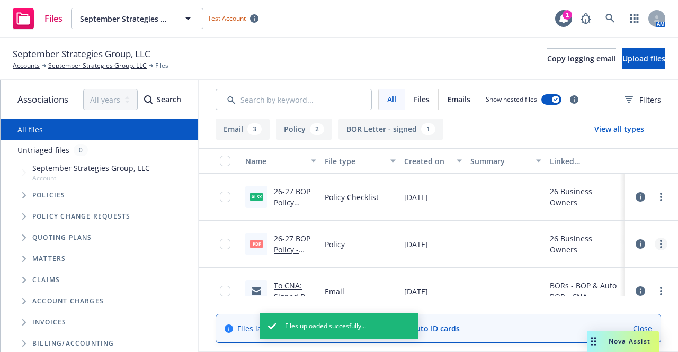
click at [662, 244] on circle "more" at bounding box center [661, 244] width 2 height 2
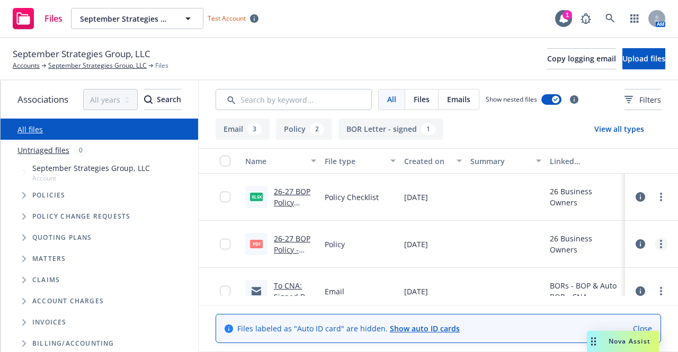
click at [667, 245] on link "more" at bounding box center [661, 244] width 13 height 13
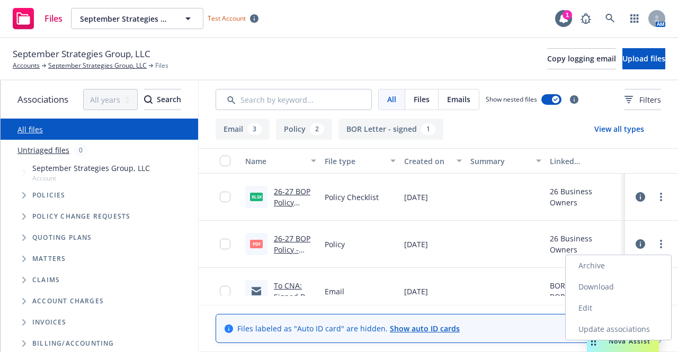
click at [613, 302] on link "Edit" at bounding box center [618, 308] width 105 height 21
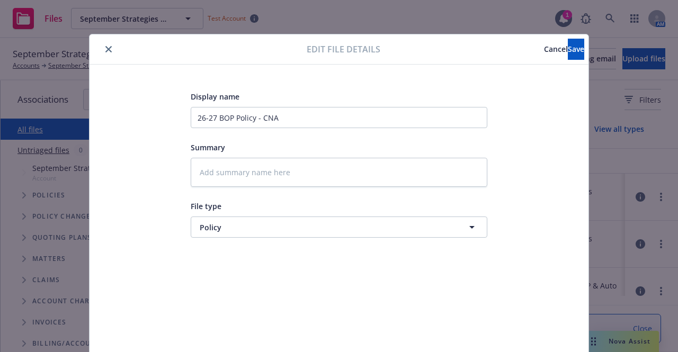
click at [455, 281] on div "Display name 26-27 BOP Policy - CNA Summary File type Policy Policy" at bounding box center [339, 249] width 456 height 318
click at [568, 51] on span "Save" at bounding box center [576, 49] width 16 height 10
type textarea "x"
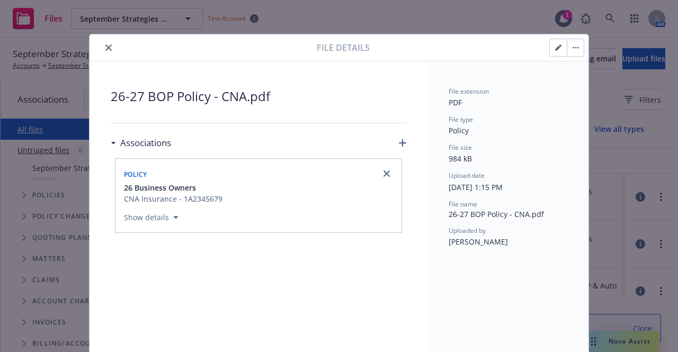
click at [105, 38] on div "File details" at bounding box center [338, 47] width 499 height 27
click at [105, 48] on icon "close" at bounding box center [108, 47] width 6 height 6
